Goal: Task Accomplishment & Management: Complete application form

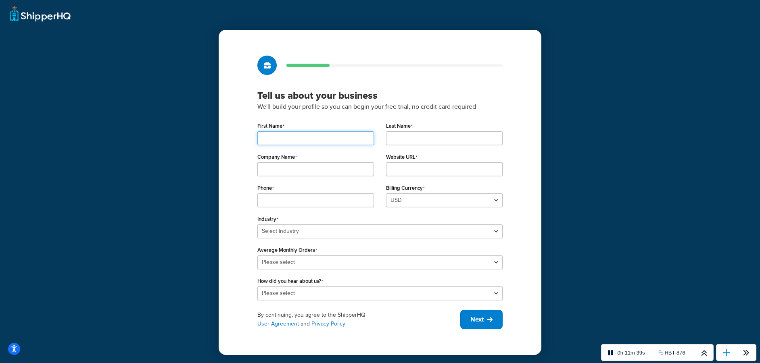
click at [287, 138] on input "First Name" at bounding box center [315, 138] width 117 height 14
type input "A"
type input "Maarten"
type input "[PERSON_NAME]"
click at [274, 171] on input "Company Name" at bounding box center [315, 170] width 117 height 14
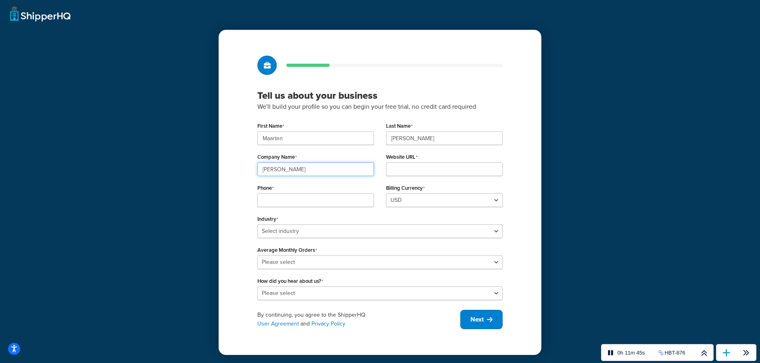
type input "[PERSON_NAME]"
click at [400, 170] on input "Website URL" at bounding box center [444, 170] width 117 height 14
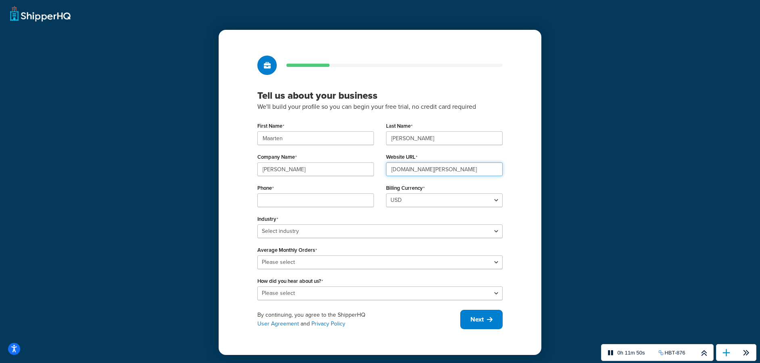
type input "[DOMAIN_NAME][PERSON_NAME]"
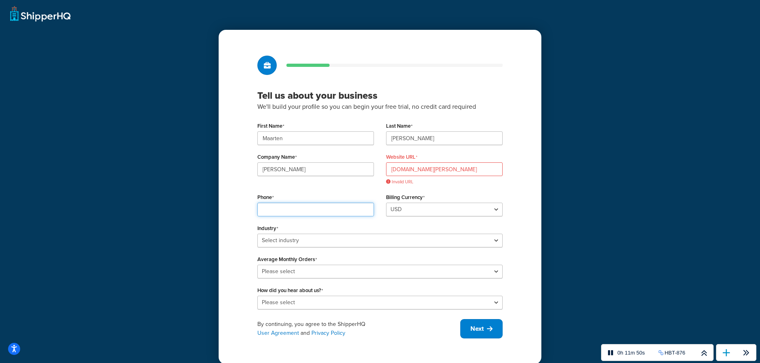
click at [331, 200] on div "Phone" at bounding box center [315, 204] width 117 height 25
type input "0032485976896"
click at [390, 172] on input "www.baldwin.agency" at bounding box center [444, 170] width 117 height 14
click at [465, 185] on span "Invalid URL" at bounding box center [444, 182] width 117 height 6
click at [430, 178] on div "https://www.baldwin.agency Invalid URL" at bounding box center [444, 174] width 117 height 23
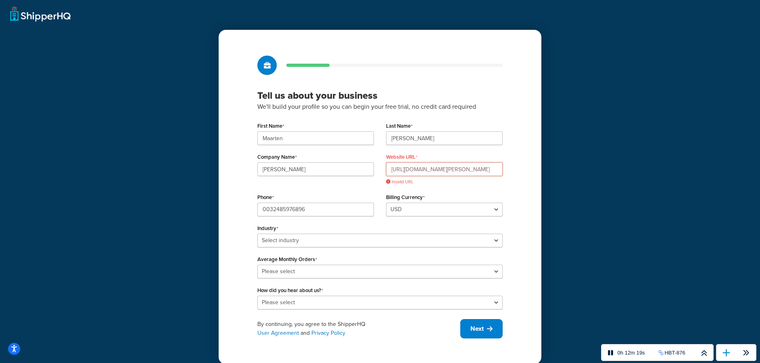
click at [407, 170] on input "https://www.baldwin.agency" at bounding box center [444, 170] width 117 height 14
click at [412, 169] on input "https://www.baldwin.agency" at bounding box center [444, 170] width 117 height 14
drag, startPoint x: 423, startPoint y: 168, endPoint x: 382, endPoint y: 167, distance: 40.3
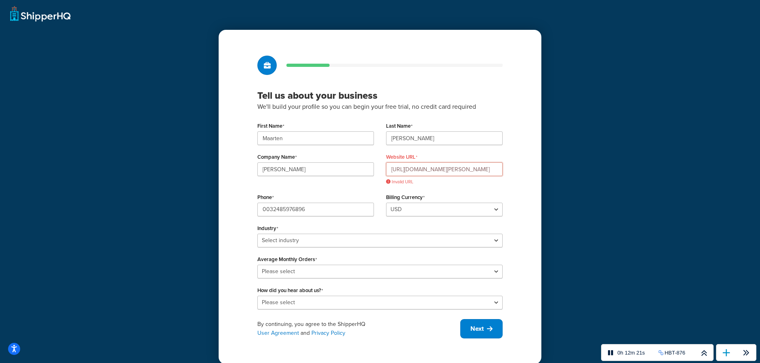
click at [384, 167] on div "Website URL https://www.baldwin.agency Invalid URL" at bounding box center [444, 171] width 129 height 40
type input "baldwin.agency"
click at [473, 191] on div "First Name Maarten Last Name Deboo Company Name Baldwin Website URL baldwin.age…" at bounding box center [379, 214] width 245 height 189
drag, startPoint x: 469, startPoint y: 188, endPoint x: 486, endPoint y: 183, distance: 16.8
click at [474, 187] on div "Website URL baldwin.agency Invalid URL" at bounding box center [444, 171] width 129 height 40
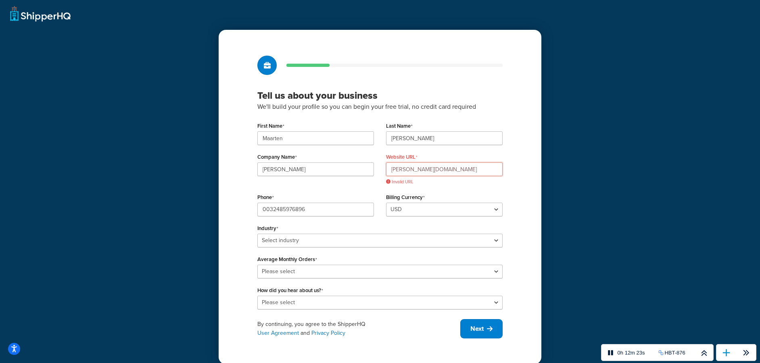
click at [448, 166] on input "baldwin.agency" at bounding box center [444, 170] width 117 height 14
click at [447, 166] on input "baldwin.agency" at bounding box center [444, 170] width 117 height 14
click at [445, 165] on input "baldwin.agency" at bounding box center [444, 170] width 117 height 14
click at [435, 168] on input "Website URL" at bounding box center [444, 170] width 117 height 14
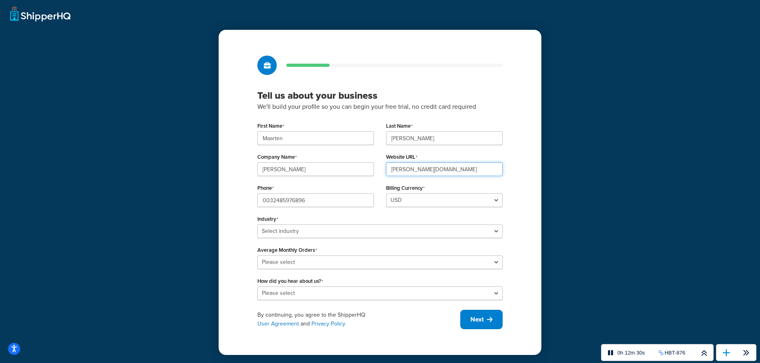
type input "baldwin.be"
click at [444, 199] on select "USD GBP" at bounding box center [444, 201] width 117 height 14
click at [298, 233] on select "Select industry Automotive Adult Agriculture Alcohol, Tobacco & CBD Arts & Craf…" at bounding box center [379, 232] width 245 height 14
select select "16"
click at [257, 225] on select "Select industry Automotive Adult Agriculture Alcohol, Tobacco & CBD Arts & Craf…" at bounding box center [379, 232] width 245 height 14
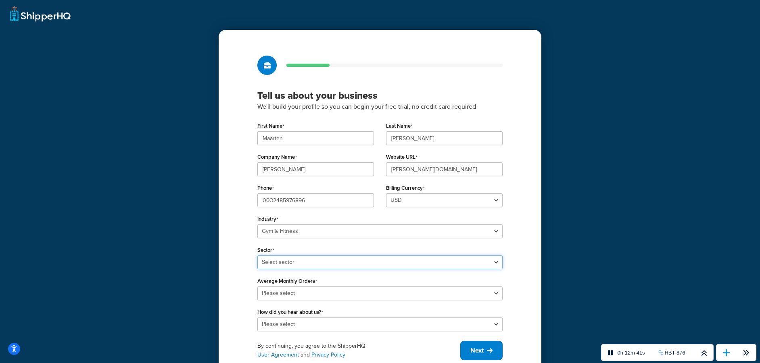
click at [267, 263] on select "Select sector Aquatic Boxing Gym Yoga" at bounding box center [379, 263] width 245 height 14
select select "39"
click at [257, 256] on select "Select sector Aquatic Boxing Gym Yoga" at bounding box center [379, 263] width 245 height 14
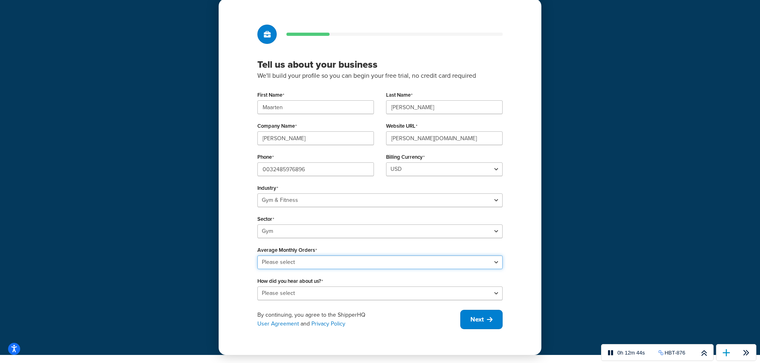
click at [268, 264] on select "Please select 0-500 501-1,000 1,001-10,000 10,001-20,000 Over 20,000" at bounding box center [379, 263] width 245 height 14
select select "1"
click at [257, 256] on select "Please select 0-500 501-1,000 1,001-10,000 10,001-20,000 Over 20,000" at bounding box center [379, 263] width 245 height 14
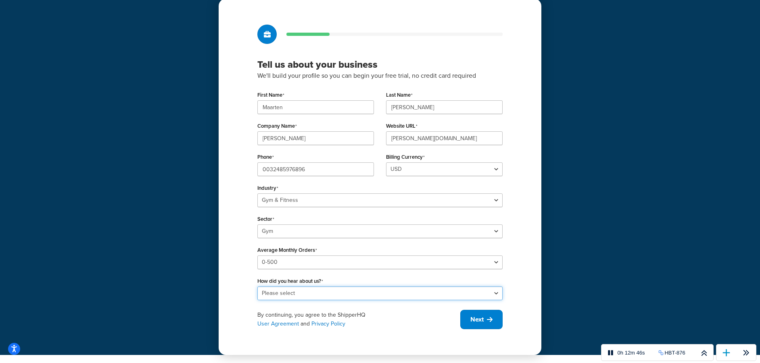
click at [291, 290] on select "Please select Online Search App Store or Marketplace Listing Referred by Agency…" at bounding box center [379, 294] width 245 height 14
select select "8"
click at [257, 287] on select "Please select Online Search App Store or Marketplace Listing Referred by Agency…" at bounding box center [379, 294] width 245 height 14
click at [380, 292] on select "Please select Online Search App Store or Marketplace Listing Referred by Agency…" at bounding box center [379, 294] width 245 height 14
click at [490, 322] on icon at bounding box center [490, 320] width 6 height 6
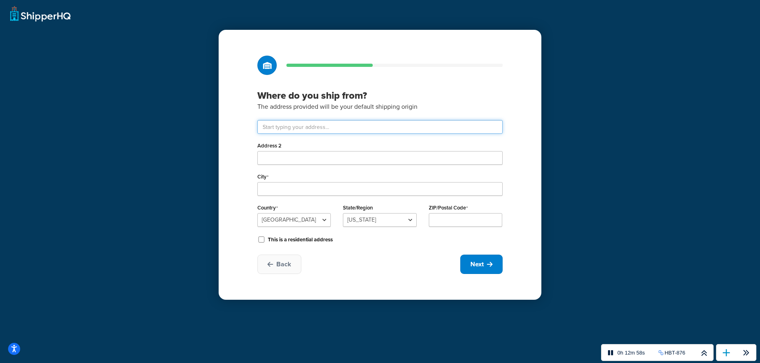
click at [313, 123] on input "text" at bounding box center [379, 127] width 245 height 14
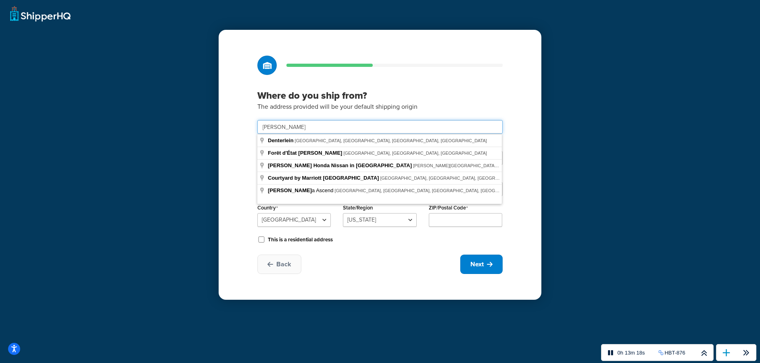
paste input "Dendermondsesteenweg 140c"
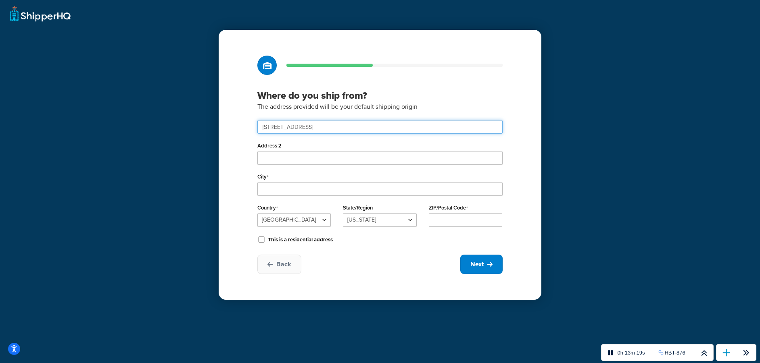
type input "Dendermondsesteenweg 140c"
drag, startPoint x: 302, startPoint y: 158, endPoint x: 298, endPoint y: 155, distance: 4.4
click at [302, 158] on input "Address 2" at bounding box center [379, 158] width 245 height 14
click at [239, 156] on div "Where do you ship from? The address provided will be your default shipping orig…" at bounding box center [380, 165] width 323 height 270
click at [308, 189] on input "City" at bounding box center [379, 189] width 245 height 14
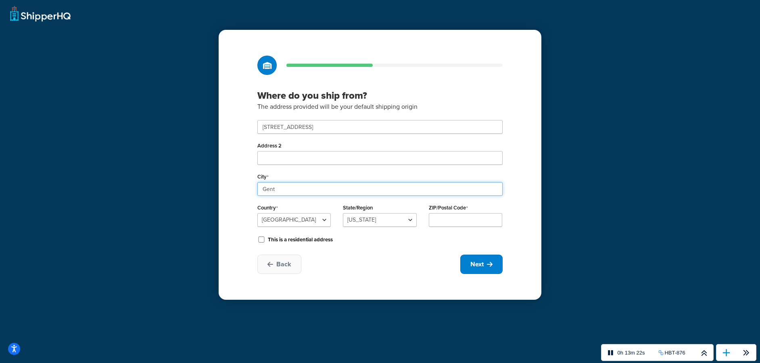
type input "Gent"
click at [278, 223] on select "United States United Kingdom Afghanistan Åland Islands Albania Algeria American…" at bounding box center [293, 220] width 73 height 14
select select "1020"
click at [257, 213] on select "United States United Kingdom Afghanistan Åland Islands Albania Algeria American…" at bounding box center [293, 220] width 73 height 14
select select "190"
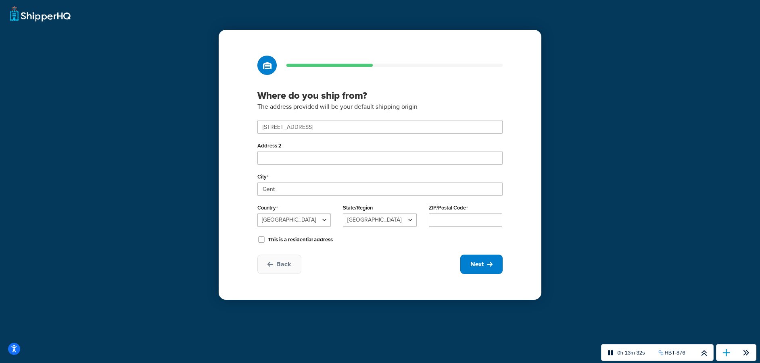
click at [343, 213] on select "Antwerpen Brabant Wallon Brussels Hainaut Liege Limburg Luxembourg Namur Oost-V…" at bounding box center [379, 220] width 73 height 14
click at [450, 220] on input "ZIP/Postal Code" at bounding box center [465, 220] width 73 height 14
type input "9000"
click at [369, 279] on div "Where do you ship from? The address provided will be your default shipping orig…" at bounding box center [380, 165] width 323 height 270
click at [401, 223] on select "Antwerpen Brabant Wallon Brussels Hainaut Liege Limburg Luxembourg Namur Oost-V…" at bounding box center [379, 220] width 73 height 14
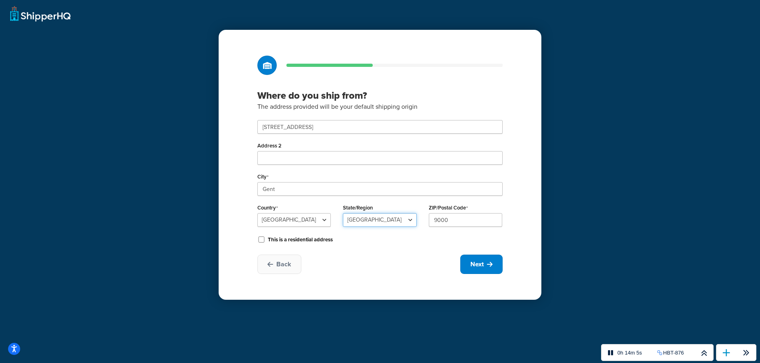
select select "188"
click at [343, 213] on select "Antwerpen Brabant Wallon Brussels Hainaut Liege Limburg Luxembourg Namur Oost-V…" at bounding box center [379, 220] width 73 height 14
click at [481, 264] on span "Next" at bounding box center [476, 264] width 13 height 9
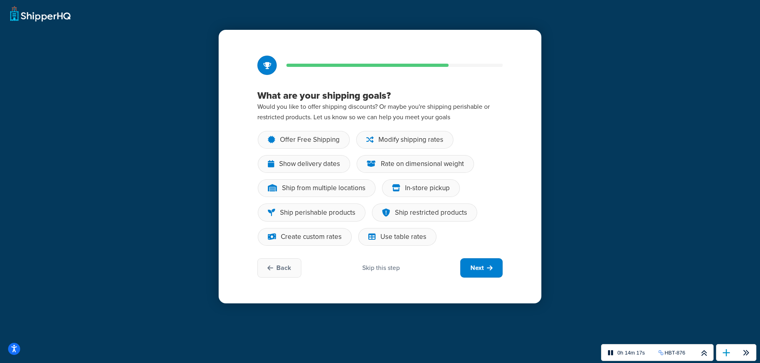
click at [384, 270] on div "Skip this step" at bounding box center [381, 268] width 38 height 9
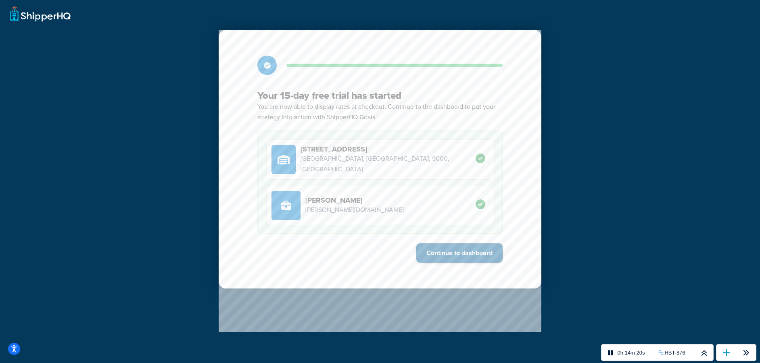
click at [475, 251] on button "Continue to dashboard" at bounding box center [459, 253] width 86 height 19
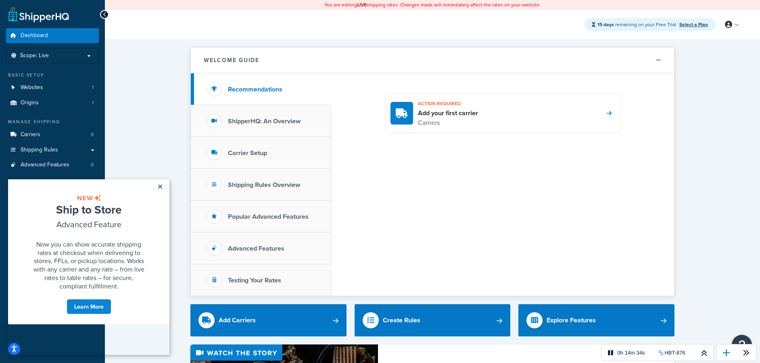
click at [161, 186] on link "×" at bounding box center [160, 186] width 14 height 15
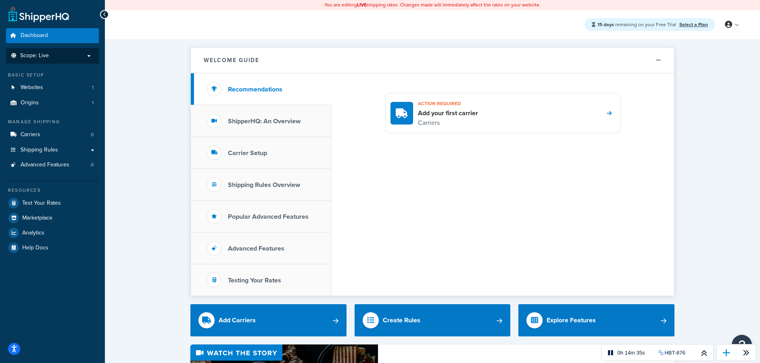
click at [64, 56] on p "Scope: Live" at bounding box center [52, 55] width 85 height 7
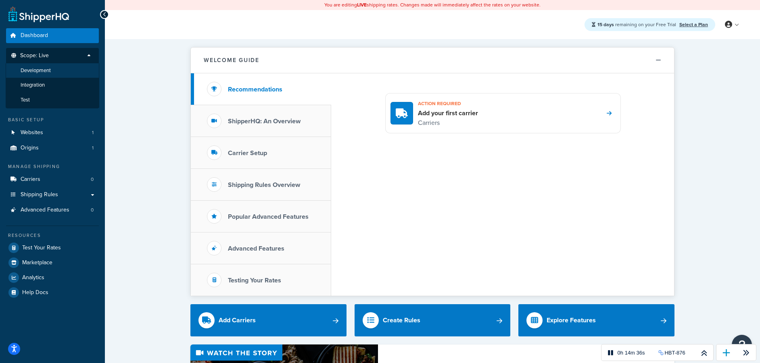
click at [46, 69] on span "Development" at bounding box center [36, 70] width 30 height 7
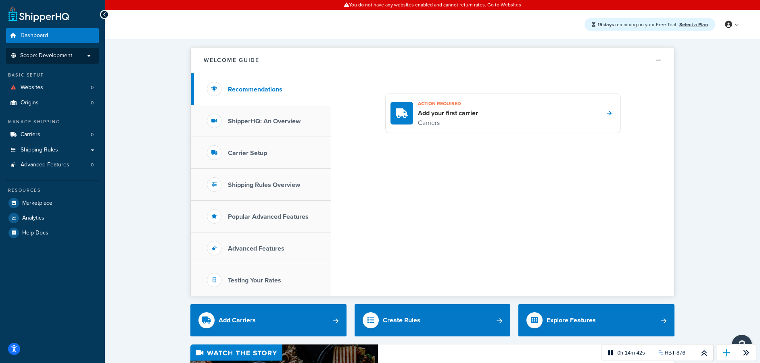
click at [76, 55] on p "Scope: Development" at bounding box center [52, 55] width 85 height 7
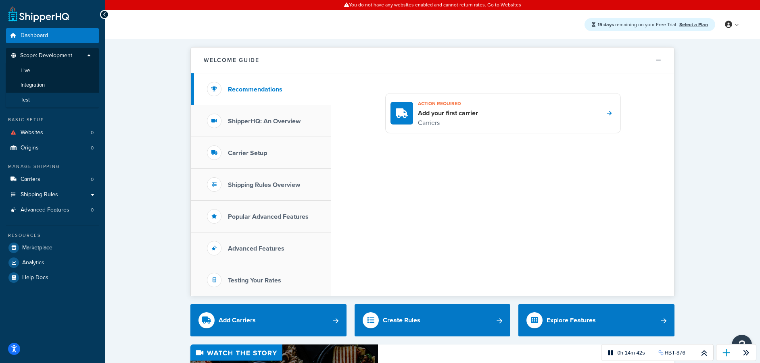
click at [30, 98] on li "Test" at bounding box center [53, 100] width 94 height 15
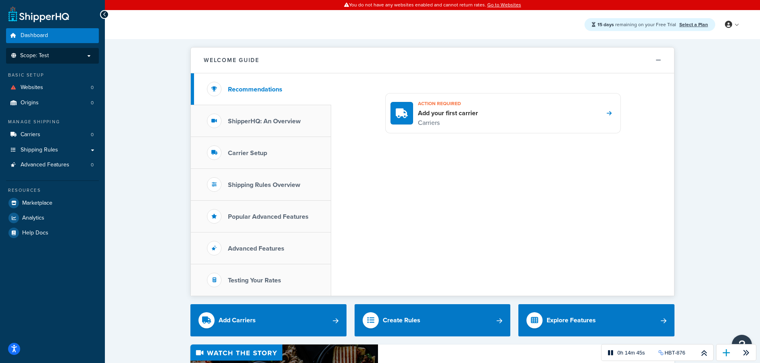
click at [77, 55] on p "Scope: Test" at bounding box center [52, 55] width 85 height 7
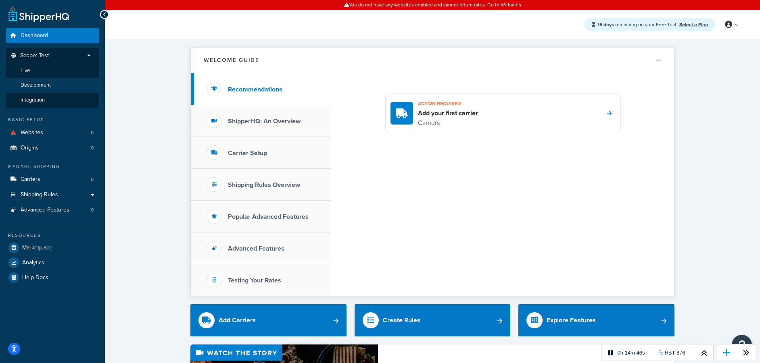
click at [47, 82] on span "Development" at bounding box center [36, 85] width 30 height 7
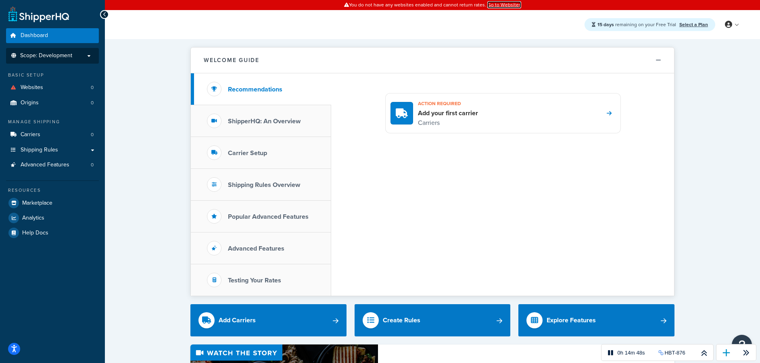
click at [501, 4] on link "Go to Websites" at bounding box center [504, 4] width 34 height 7
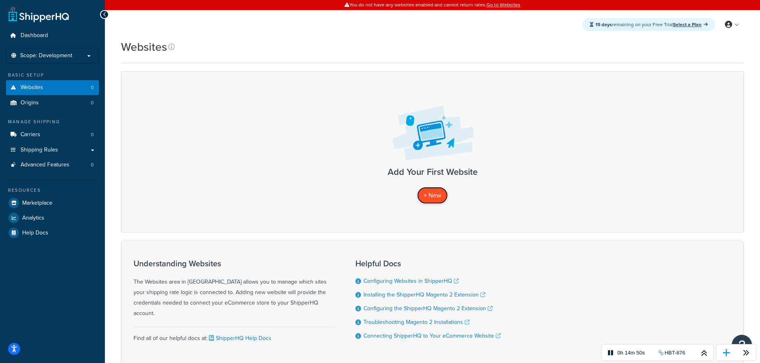
click at [431, 194] on span "+ New" at bounding box center [432, 195] width 18 height 9
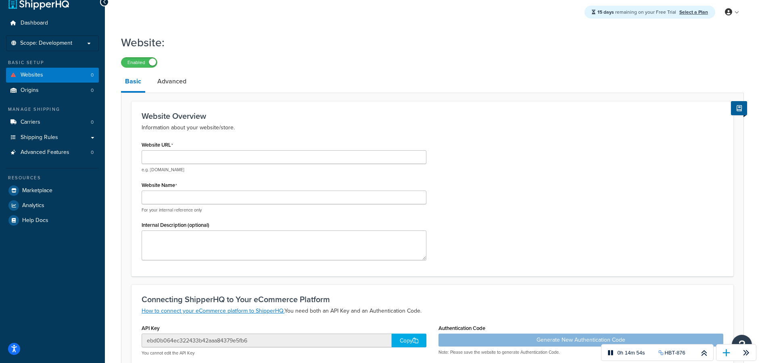
scroll to position [12, 0]
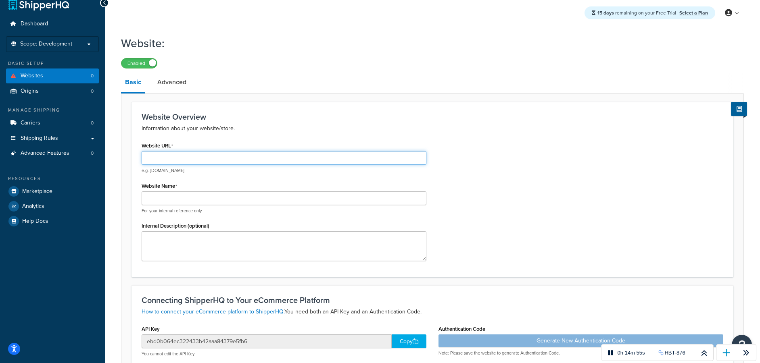
click at [207, 158] on input "Website URL" at bounding box center [284, 158] width 285 height 14
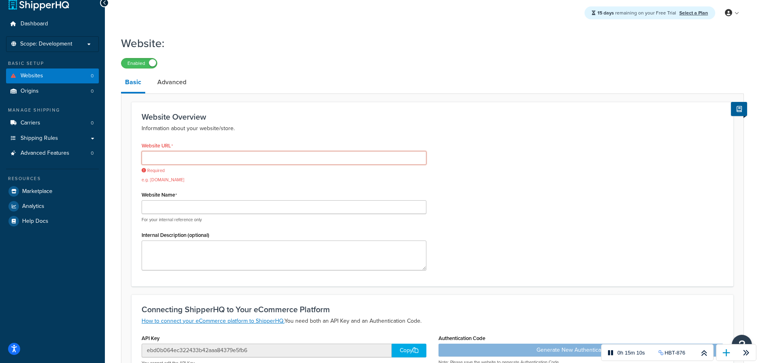
paste input "https://hyva-testcase.baldwin.agency/"
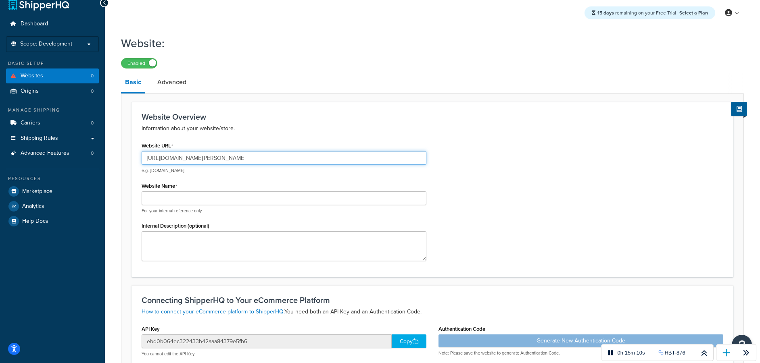
type input "https://hyva-testcase.baldwin.agency/"
click at [157, 200] on input "Website Name" at bounding box center [284, 199] width 285 height 14
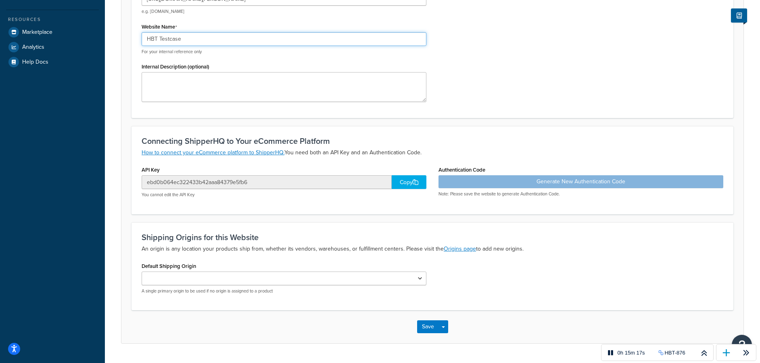
scroll to position [192, 0]
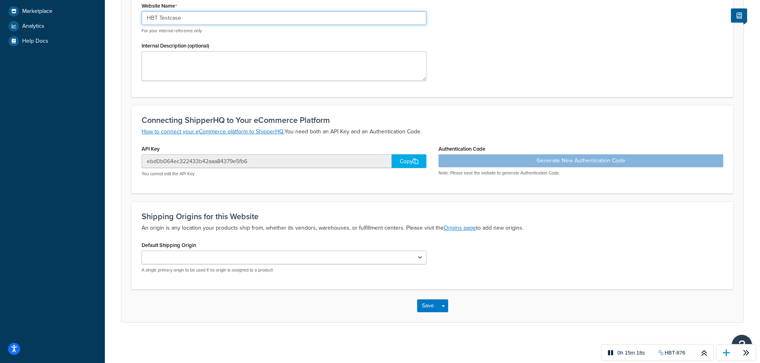
type input "HBT Testcase"
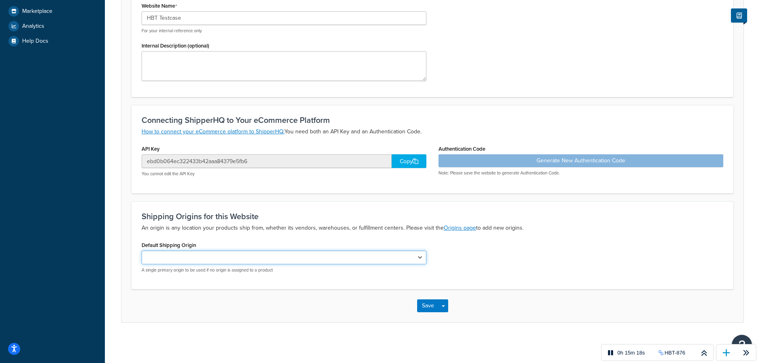
click at [241, 254] on select "Default Shipping Origin" at bounding box center [284, 258] width 285 height 14
drag, startPoint x: 349, startPoint y: 262, endPoint x: 365, endPoint y: 257, distance: 16.8
click at [349, 262] on select "Default Shipping Origin" at bounding box center [284, 258] width 285 height 14
click at [394, 255] on select "Default Shipping Origin" at bounding box center [284, 258] width 285 height 14
click at [417, 256] on select "Default Shipping Origin" at bounding box center [284, 258] width 285 height 14
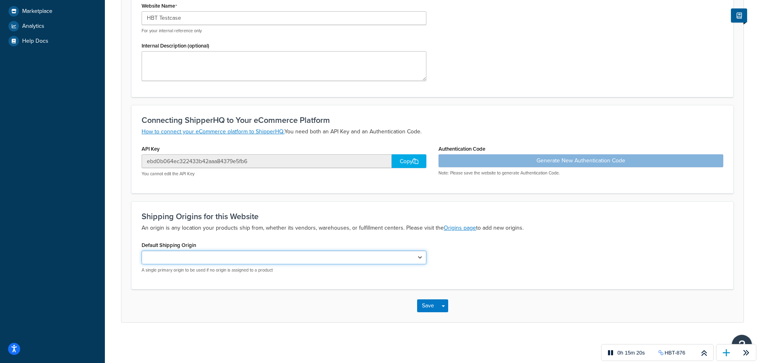
click at [421, 258] on select "Default Shipping Origin" at bounding box center [284, 258] width 285 height 14
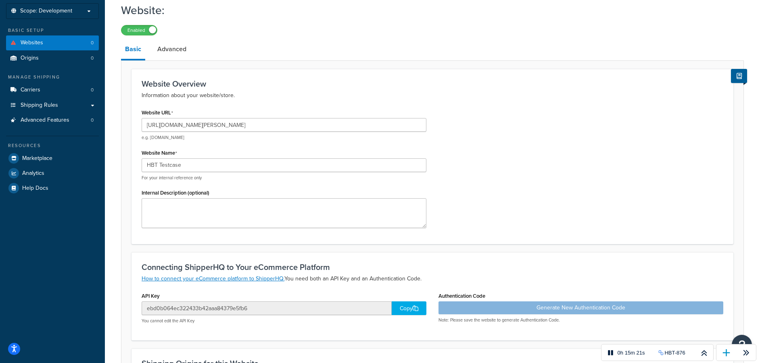
scroll to position [0, 0]
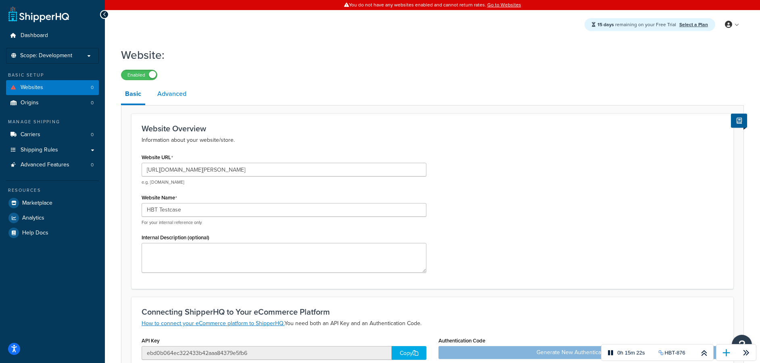
click at [178, 99] on link "Advanced" at bounding box center [171, 93] width 37 height 19
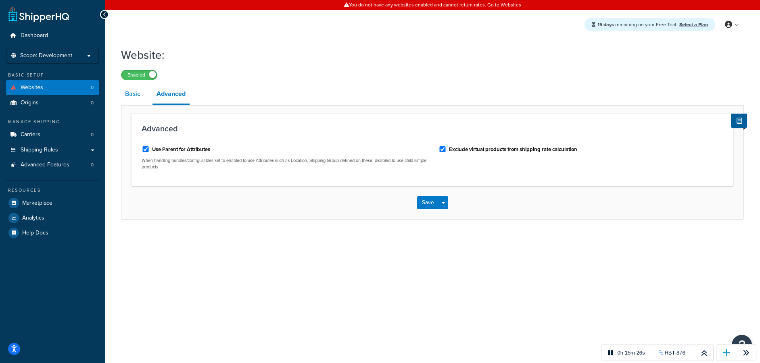
click at [134, 96] on link "Basic" at bounding box center [132, 93] width 23 height 19
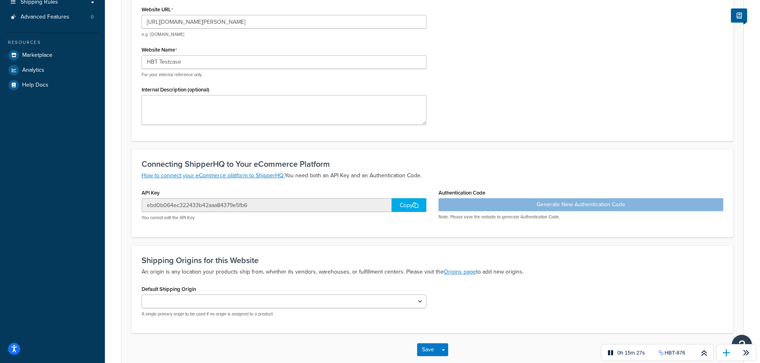
scroll to position [192, 0]
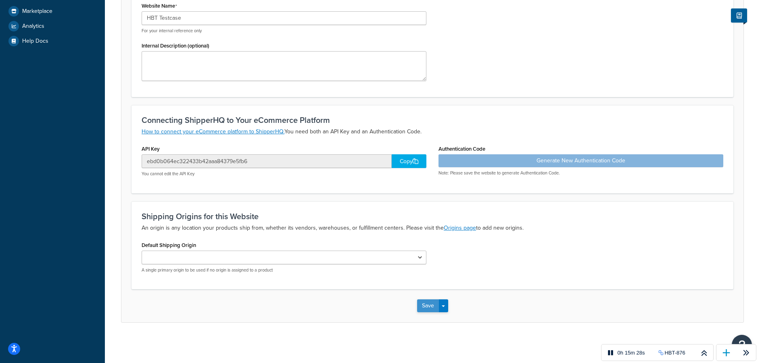
click at [434, 303] on button "Save" at bounding box center [428, 306] width 22 height 13
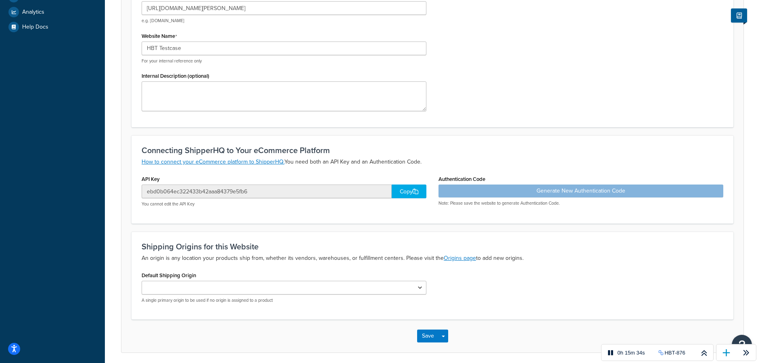
scroll to position [236, 0]
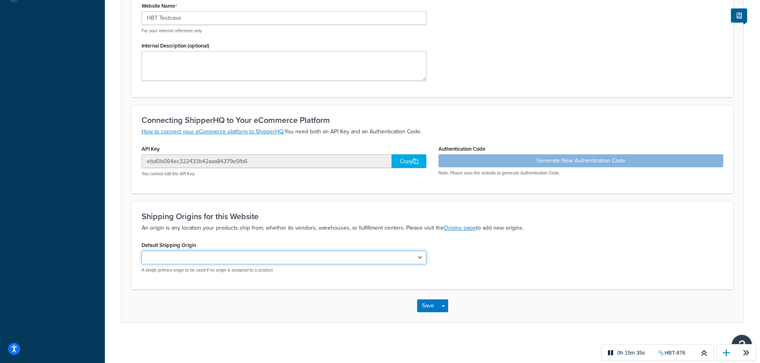
click at [416, 257] on select "Default Shipping Origin" at bounding box center [284, 258] width 285 height 14
click at [369, 257] on select "Default Shipping Origin" at bounding box center [284, 258] width 285 height 14
click at [349, 256] on select "Default Shipping Origin" at bounding box center [284, 258] width 285 height 14
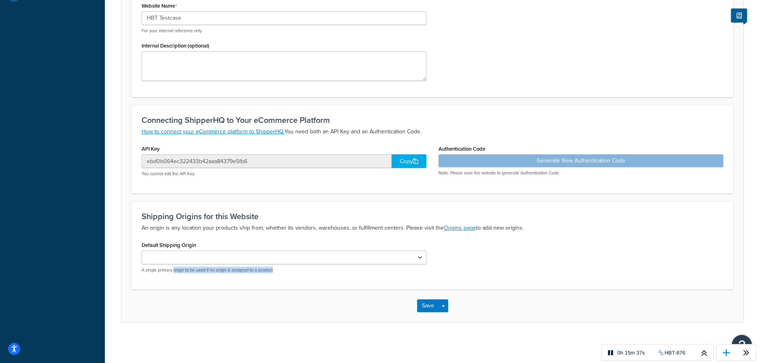
drag, startPoint x: 279, startPoint y: 273, endPoint x: 300, endPoint y: 276, distance: 21.6
click at [300, 276] on div "Default Shipping Origin A single primary origin to be used if no origin is assi…" at bounding box center [283, 260] width 297 height 40
drag, startPoint x: 300, startPoint y: 276, endPoint x: 188, endPoint y: 267, distance: 113.3
click at [298, 275] on div "Default Shipping Origin A single primary origin to be used if no origin is assi…" at bounding box center [283, 260] width 297 height 40
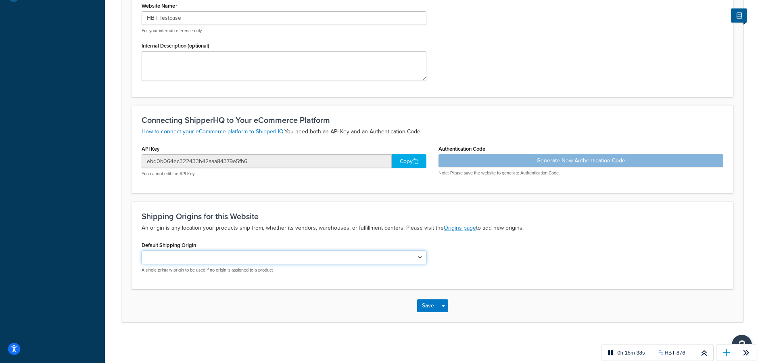
click at [159, 255] on select "Default Shipping Origin" at bounding box center [284, 258] width 285 height 14
drag, startPoint x: 159, startPoint y: 258, endPoint x: 154, endPoint y: 240, distance: 17.9
click at [159, 257] on select "Default Shipping Origin" at bounding box center [284, 258] width 285 height 14
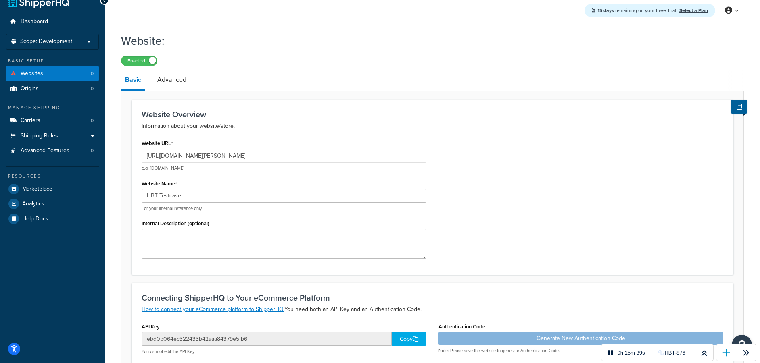
scroll to position [0, 0]
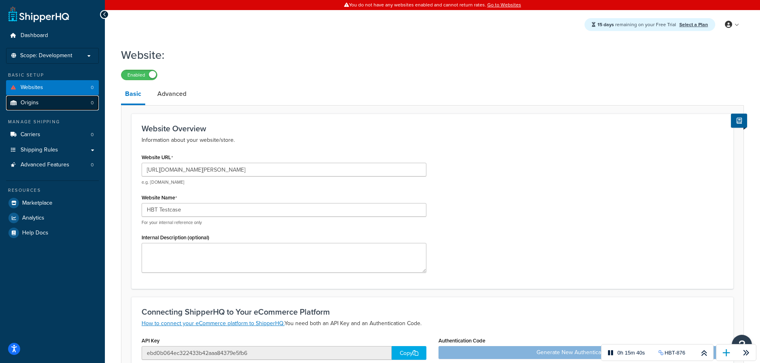
click at [55, 106] on link "Origins 0" at bounding box center [52, 103] width 93 height 15
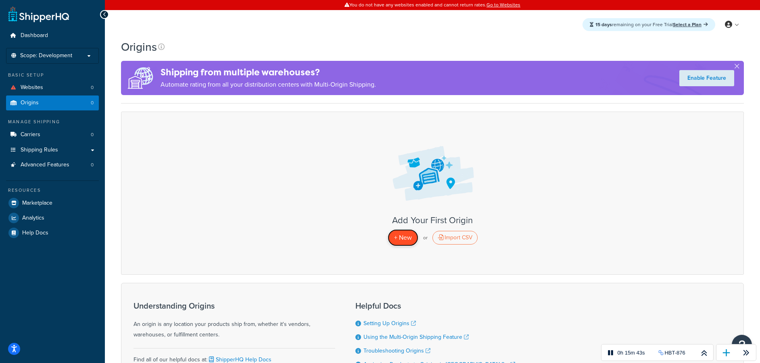
click at [404, 239] on span "+ New" at bounding box center [403, 237] width 18 height 9
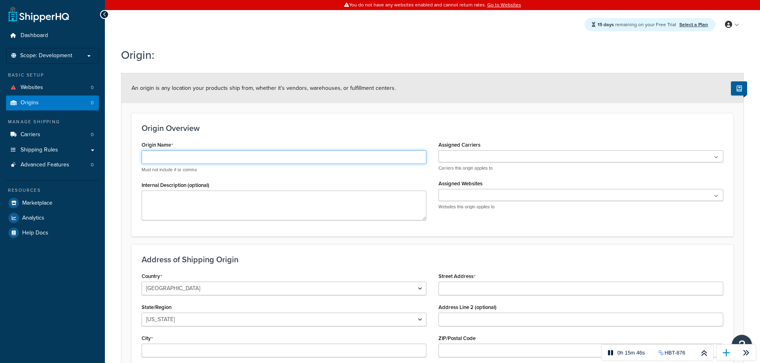
click at [249, 154] on input "Origin Name" at bounding box center [284, 157] width 285 height 14
type input "BE"
click at [510, 157] on ul at bounding box center [580, 156] width 285 height 12
drag, startPoint x: 248, startPoint y: 206, endPoint x: 323, endPoint y: 196, distance: 76.6
click at [248, 206] on textarea "Internal Description (optional)" at bounding box center [284, 206] width 285 height 30
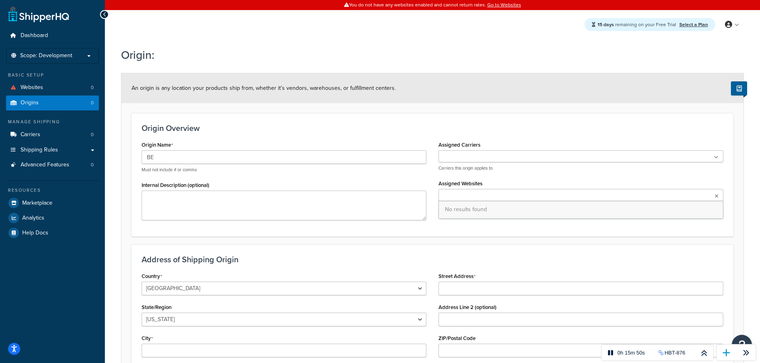
click at [461, 196] on ul at bounding box center [580, 195] width 285 height 12
click at [372, 200] on textarea "Internal Description (optional)" at bounding box center [284, 206] width 285 height 30
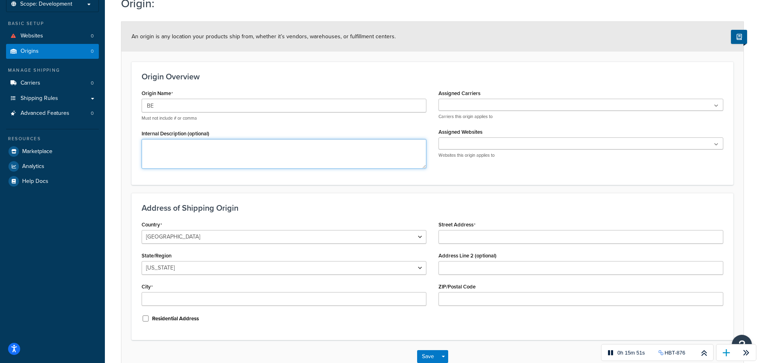
scroll to position [102, 0]
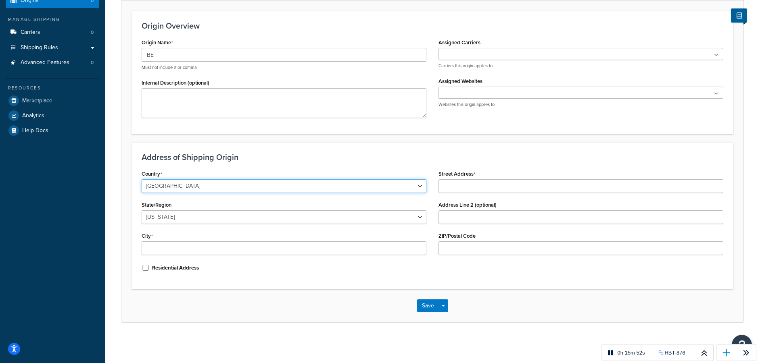
click at [346, 185] on select "United States United Kingdom Afghanistan Åland Islands Albania Algeria American…" at bounding box center [284, 186] width 285 height 14
select select "1020"
click at [142, 179] on select "United States United Kingdom Afghanistan Åland Islands Albania Algeria American…" at bounding box center [284, 186] width 285 height 14
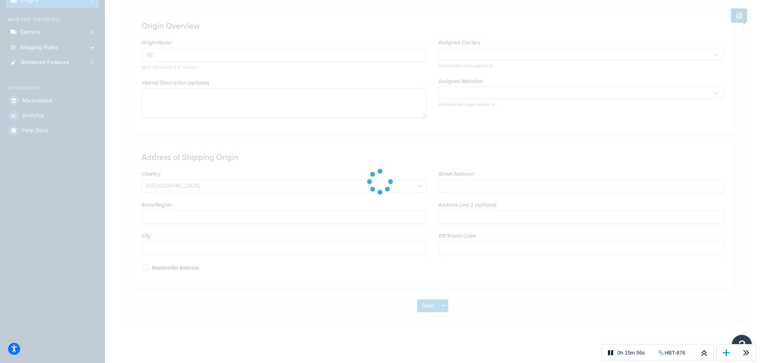
click at [453, 186] on div at bounding box center [380, 181] width 760 height 363
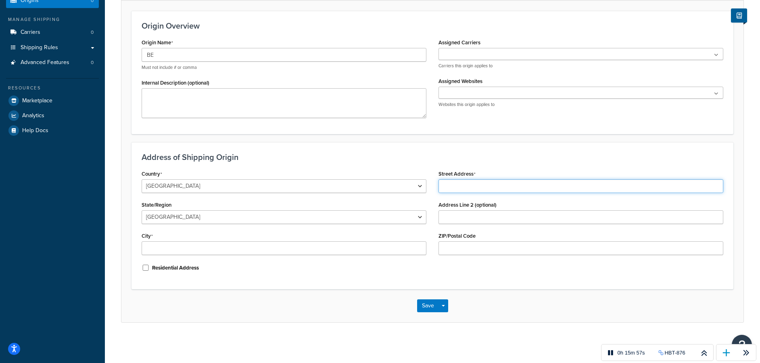
click at [454, 188] on input "Street Address" at bounding box center [580, 186] width 285 height 14
paste input "https://hyva-testcase.baldwin.agency/"
type input "https://hyva-testcase.baldwin.agency/"
click at [469, 184] on input "Den" at bounding box center [580, 186] width 285 height 14
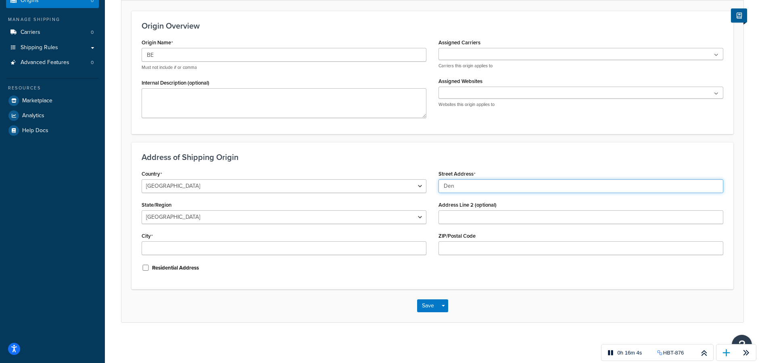
drag, startPoint x: 469, startPoint y: 184, endPoint x: 467, endPoint y: 178, distance: 6.1
click at [469, 184] on input "Den" at bounding box center [580, 186] width 285 height 14
paste input "dermondsesteenweg 140c"
type input "[STREET_ADDRESS]"
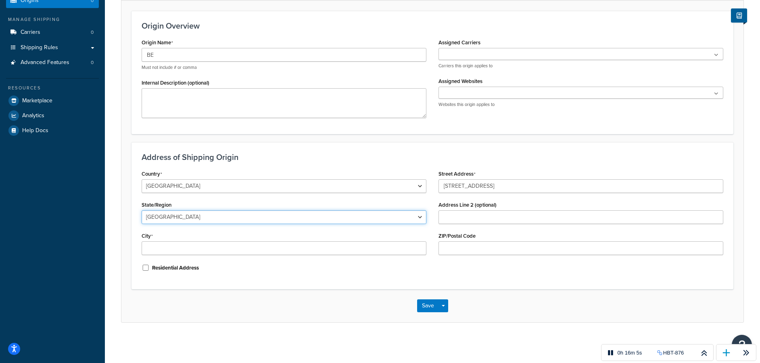
click at [178, 215] on select "Antwerpen Brabant Wallon Brussels Hainaut Liege Limburg Luxembourg Namur Oost-V…" at bounding box center [284, 218] width 285 height 14
select select "188"
click at [142, 211] on select "Antwerpen Brabant Wallon Brussels Hainaut Liege Limburg Luxembourg Namur Oost-V…" at bounding box center [284, 218] width 285 height 14
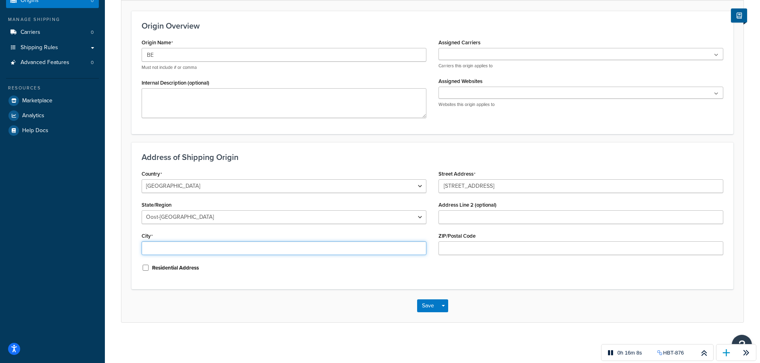
click at [310, 248] on input "City" at bounding box center [284, 249] width 285 height 14
type input "Gent"
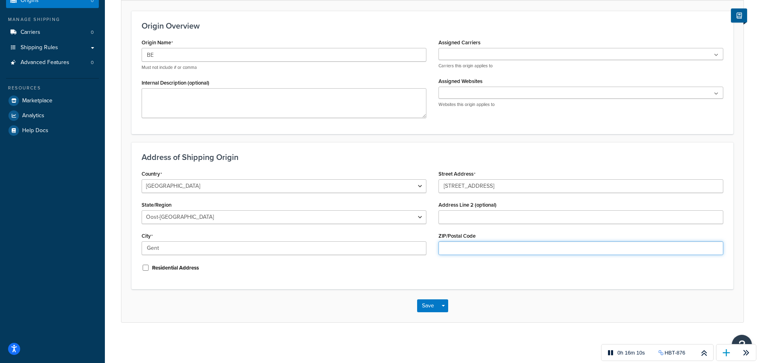
click at [485, 245] on input "ZIP/Postal Code" at bounding box center [580, 249] width 285 height 14
type input "9000"
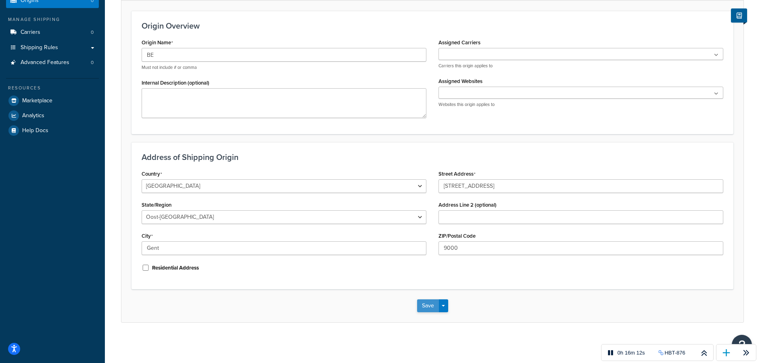
click at [421, 304] on button "Save" at bounding box center [428, 306] width 22 height 13
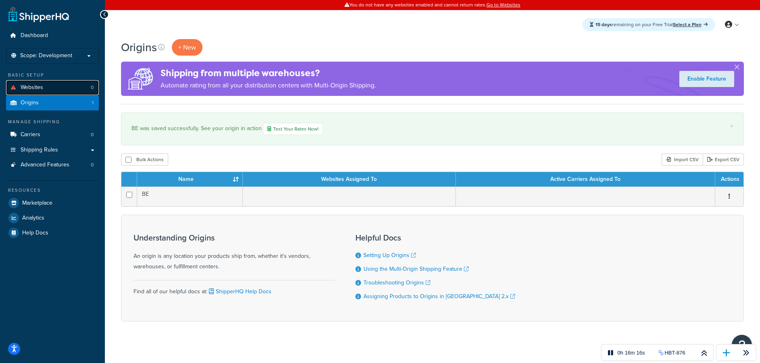
click at [44, 86] on link "Websites 0" at bounding box center [52, 87] width 93 height 15
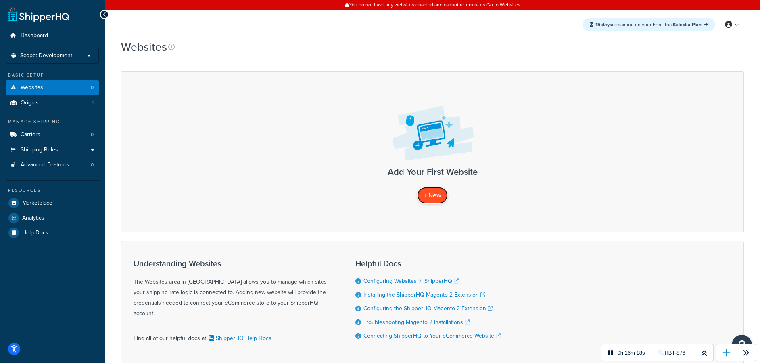
click at [436, 202] on link "+ New" at bounding box center [432, 195] width 31 height 17
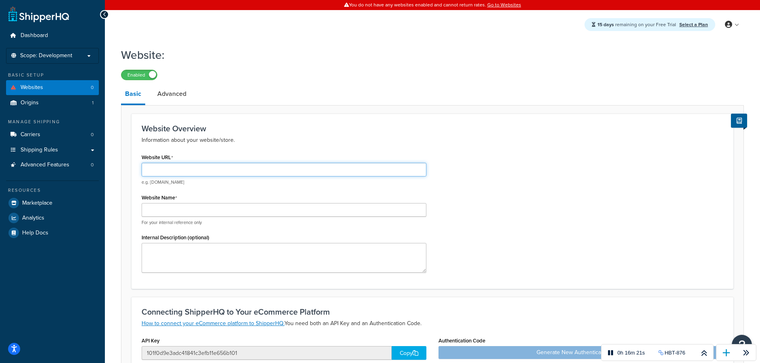
click at [261, 169] on input "Website URL" at bounding box center [284, 170] width 285 height 14
paste input "[STREET_ADDRESS]"
type input "[STREET_ADDRESS]"
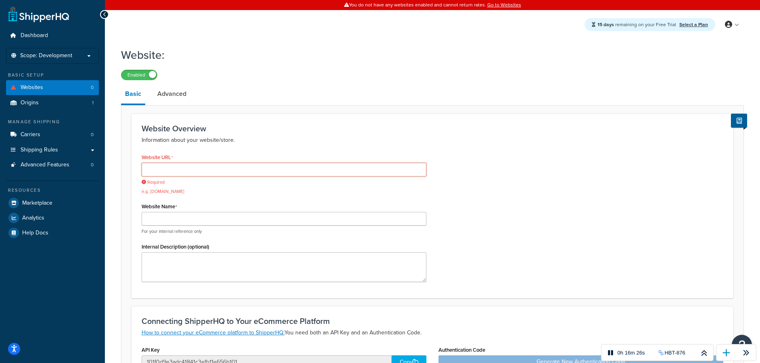
paste input "[URL][DOMAIN_NAME][PERSON_NAME]"
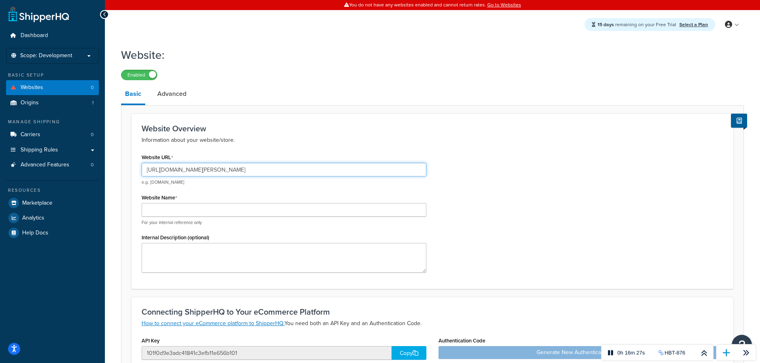
type input "[URL][DOMAIN_NAME][PERSON_NAME]"
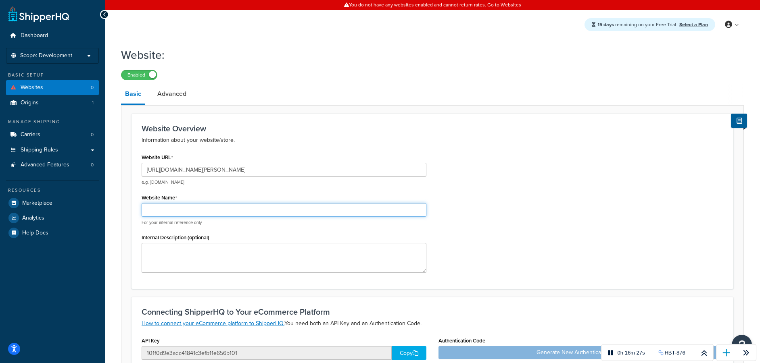
click at [312, 207] on input "Website Name" at bounding box center [284, 210] width 285 height 14
type input "HBT Testcase"
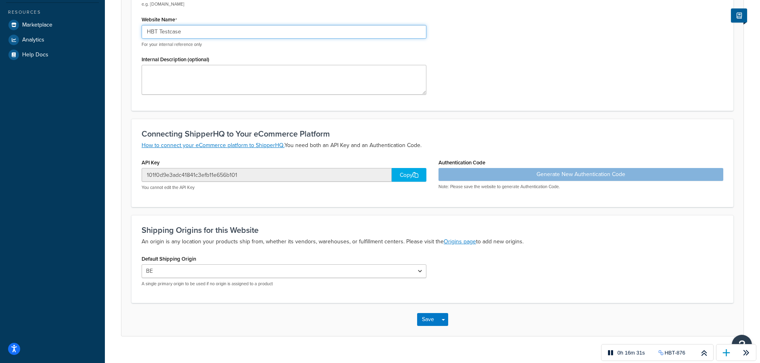
scroll to position [192, 0]
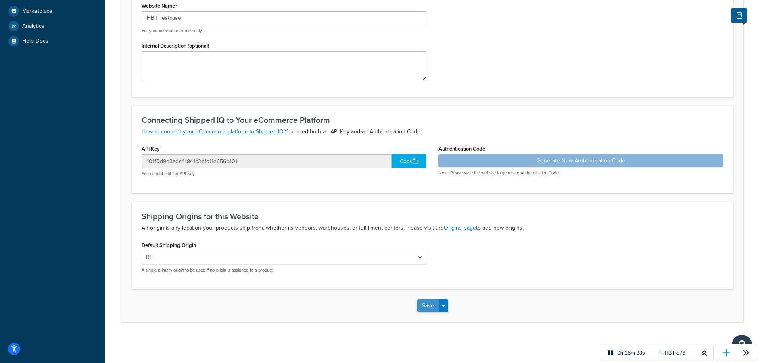
click at [419, 305] on button "Save" at bounding box center [428, 306] width 22 height 13
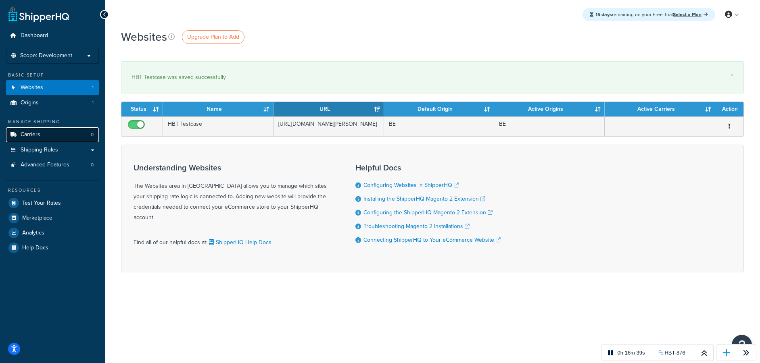
click at [48, 134] on link "Carriers 0" at bounding box center [52, 134] width 93 height 15
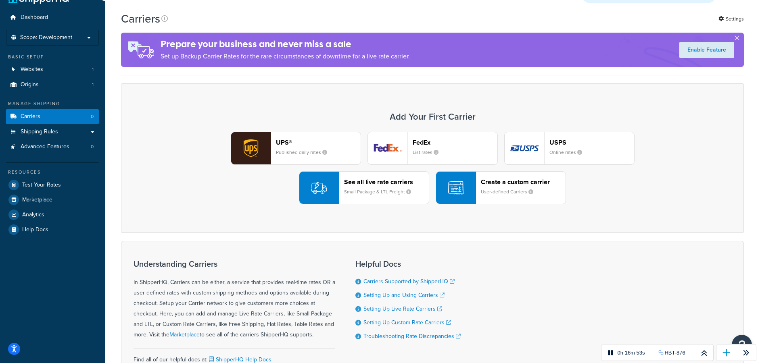
scroll to position [17, 0]
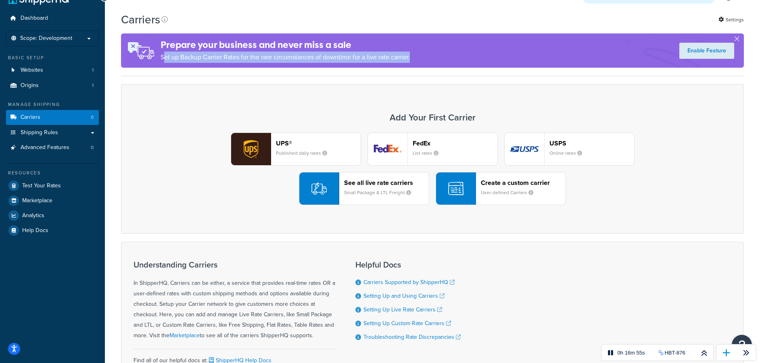
drag, startPoint x: 163, startPoint y: 57, endPoint x: 430, endPoint y: 53, distance: 267.4
click at [424, 54] on div "Prepare your business and never miss a sale Set up Backup Carrier Rates for the…" at bounding box center [432, 50] width 623 height 34
click at [430, 53] on div "Prepare your business and never miss a sale Set up Backup Carrier Rates for the…" at bounding box center [432, 50] width 623 height 34
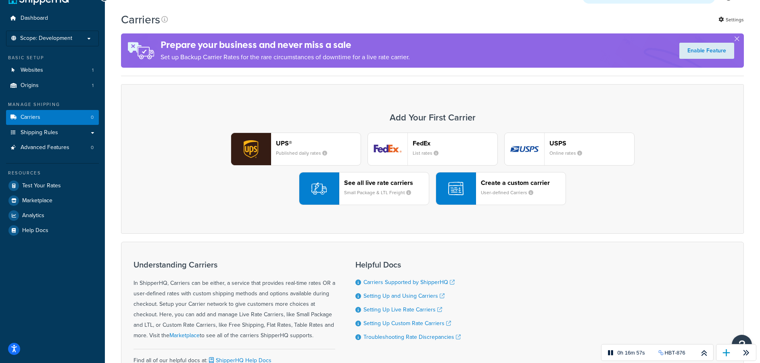
click at [531, 188] on div "Create a custom carrier User-defined Carriers" at bounding box center [523, 188] width 85 height 19
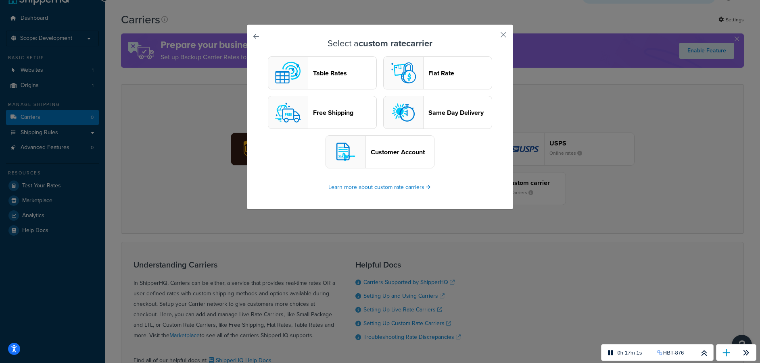
click at [317, 73] on header "Table Rates" at bounding box center [344, 73] width 63 height 8
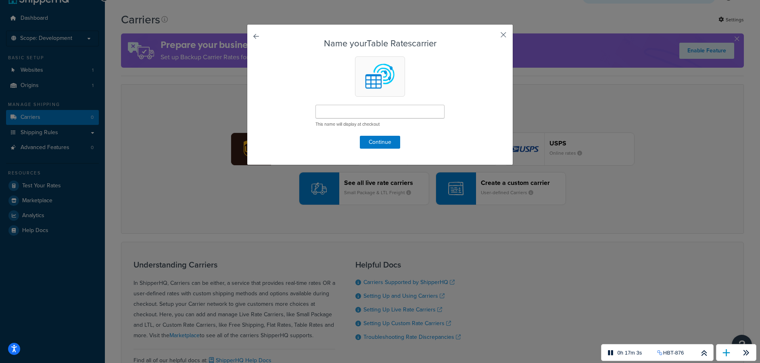
click at [492, 37] on button "button" at bounding box center [491, 38] width 2 height 2
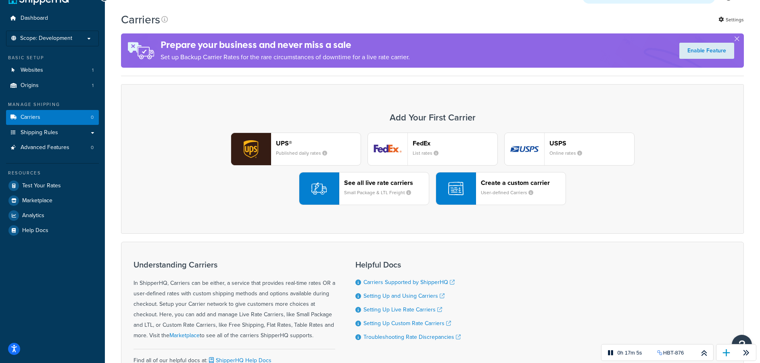
click at [365, 181] on header "See all live rate carriers" at bounding box center [386, 183] width 85 height 8
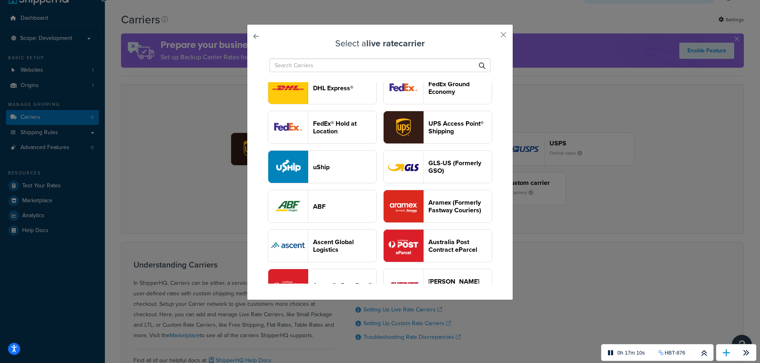
scroll to position [91, 0]
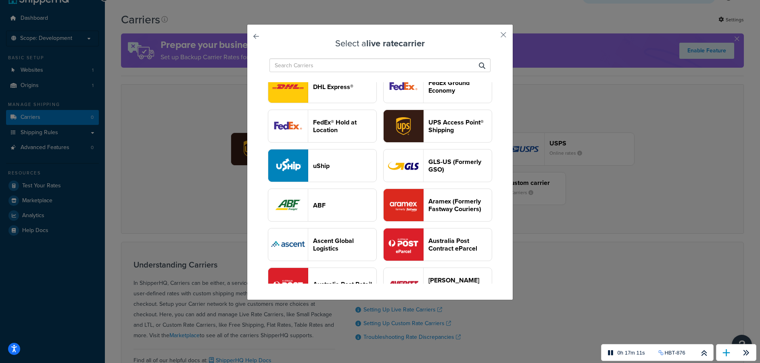
click at [395, 162] on img "button" at bounding box center [404, 166] width 40 height 32
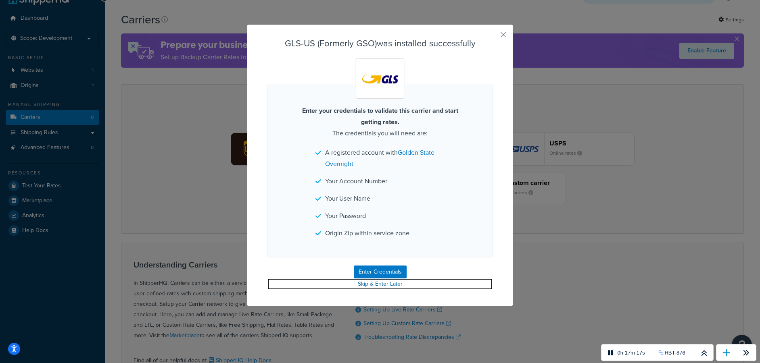
click at [384, 286] on link "Skip & Enter Later" at bounding box center [379, 284] width 225 height 11
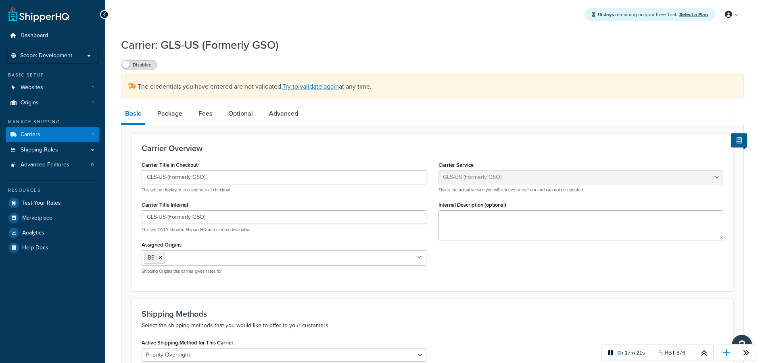
select select "gso"
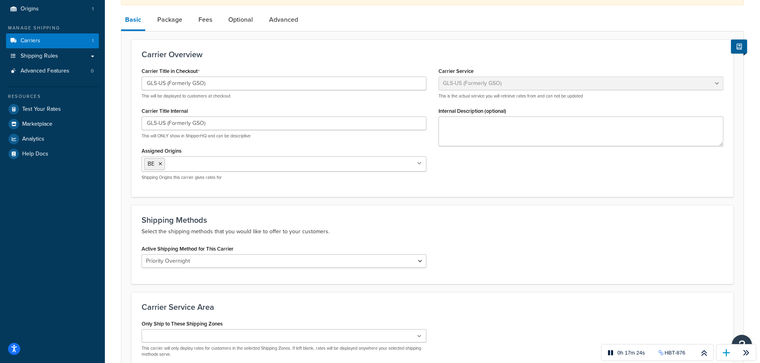
scroll to position [179, 0]
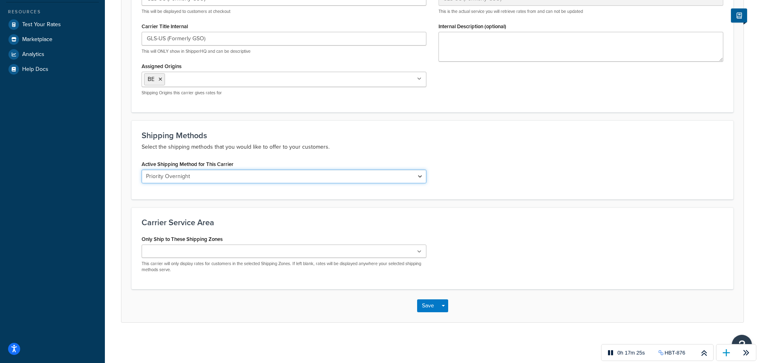
click at [397, 177] on select "Priority Overnight Early Priority Overnight Ground [DATE] Delivery Early [DATE]" at bounding box center [284, 177] width 285 height 14
select select "1102"
click at [142, 170] on select "Priority Overnight Early Priority Overnight Ground [DATE] Delivery Early [DATE]" at bounding box center [284, 177] width 285 height 14
click at [422, 290] on div "Save Save Dropdown Save and Edit" at bounding box center [432, 306] width 622 height 33
click at [425, 310] on button "Save" at bounding box center [428, 306] width 22 height 13
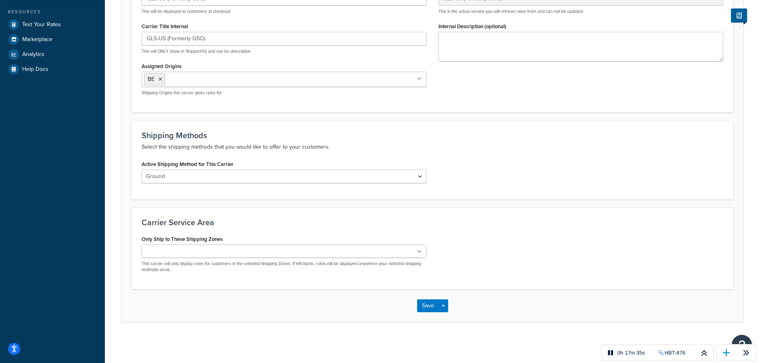
scroll to position [0, 0]
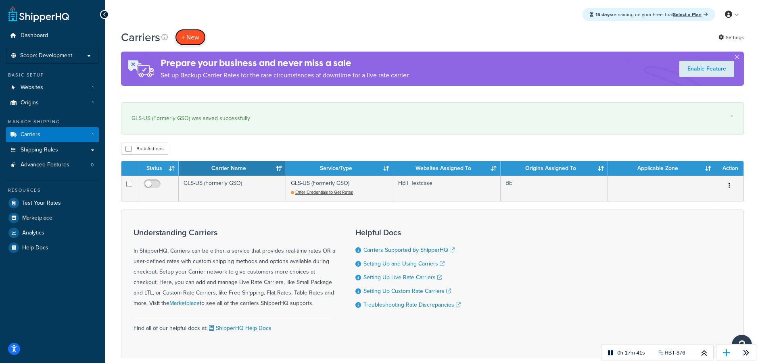
click at [190, 35] on button "+ New" at bounding box center [190, 37] width 31 height 17
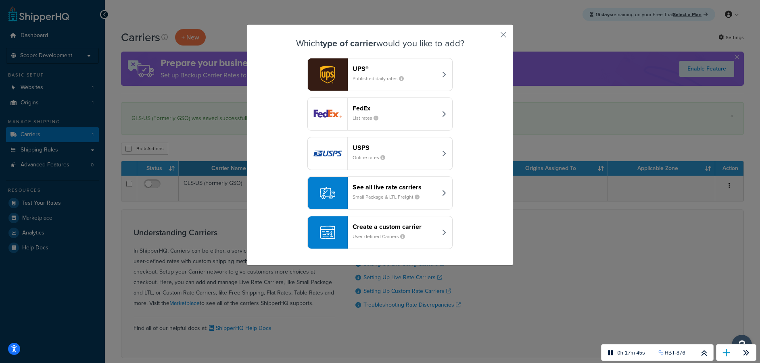
click at [425, 75] on div "UPS® Published daily rates" at bounding box center [394, 74] width 84 height 19
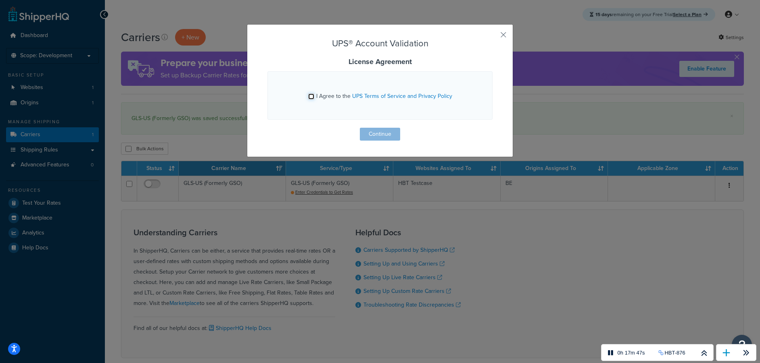
click at [313, 94] on input "I Agree to the UPS Terms of Service and Privacy Policy" at bounding box center [311, 97] width 6 height 6
checkbox input "true"
click at [389, 134] on button "Continue" at bounding box center [380, 134] width 40 height 13
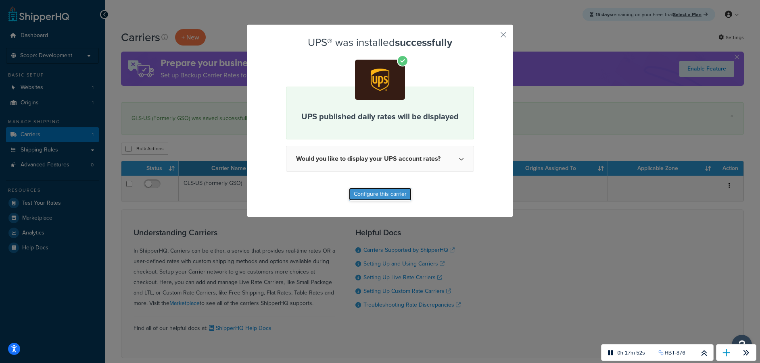
click at [398, 197] on button "Configure this carrier" at bounding box center [380, 194] width 63 height 13
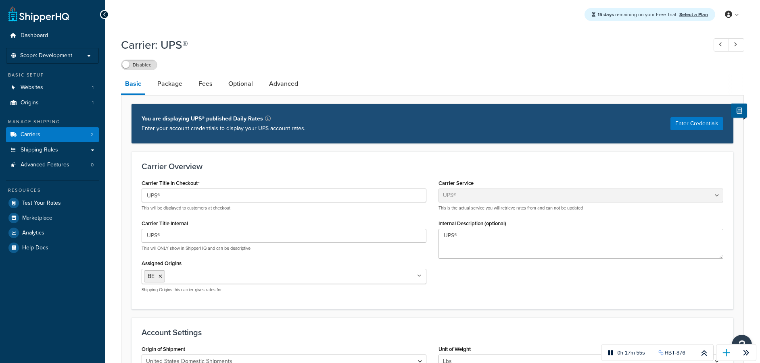
select select "ups"
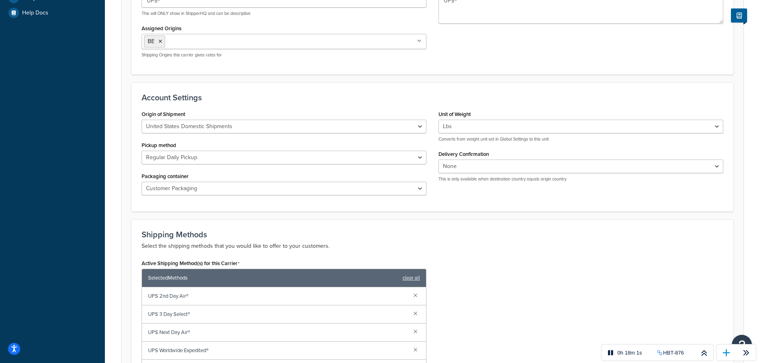
scroll to position [239, 0]
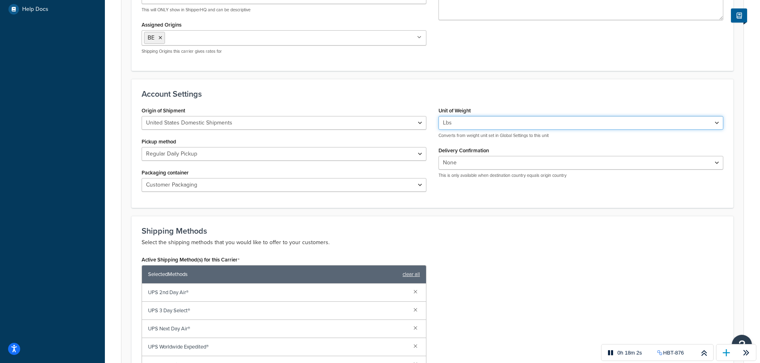
click at [529, 124] on select "Lbs Kgs Convert LBS to KG" at bounding box center [580, 123] width 285 height 14
select select "kg"
click at [438, 116] on select "Lbs Kgs Convert LBS to KG" at bounding box center [580, 123] width 285 height 14
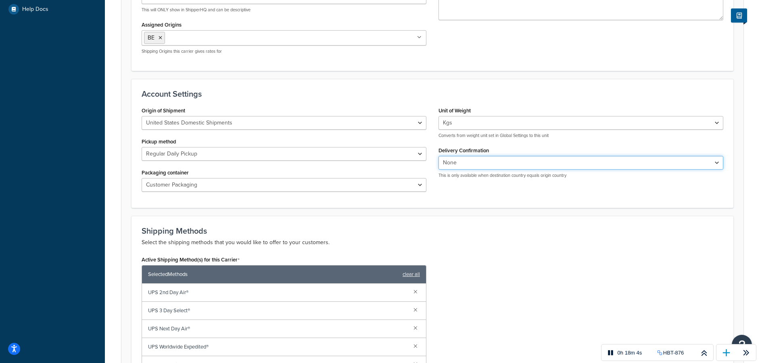
click at [520, 160] on select "None Signature Required Adult Signature Required" at bounding box center [580, 163] width 285 height 14
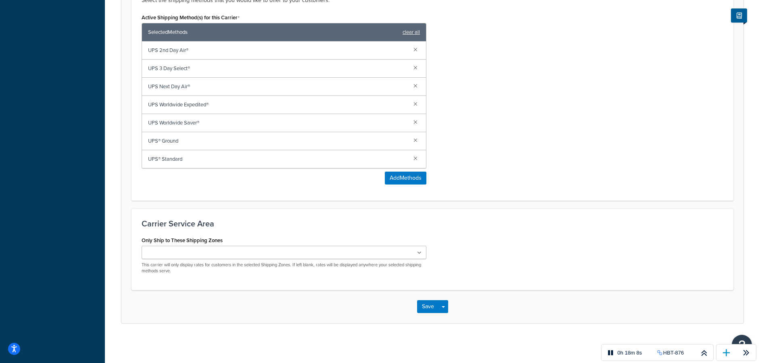
scroll to position [482, 0]
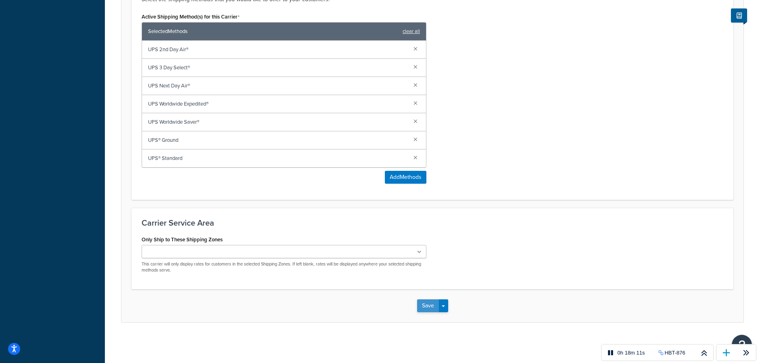
click at [425, 302] on button "Save" at bounding box center [428, 306] width 22 height 13
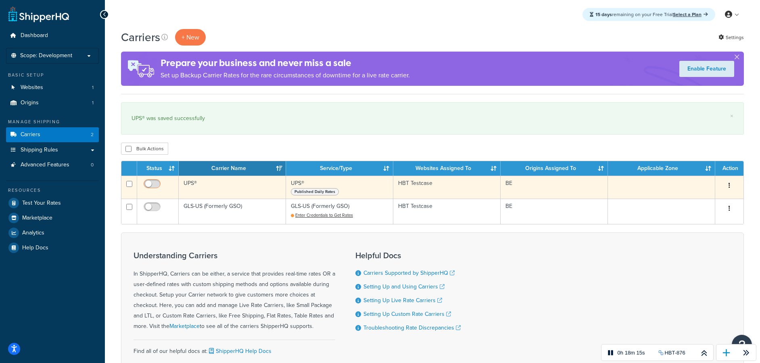
click at [156, 183] on input "checkbox" at bounding box center [153, 186] width 22 height 10
checkbox input "true"
click at [213, 183] on td "UPS®" at bounding box center [232, 187] width 107 height 23
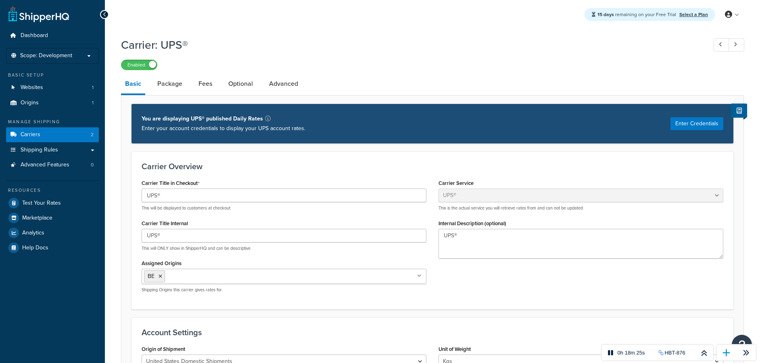
select select "ups"
select select "kg"
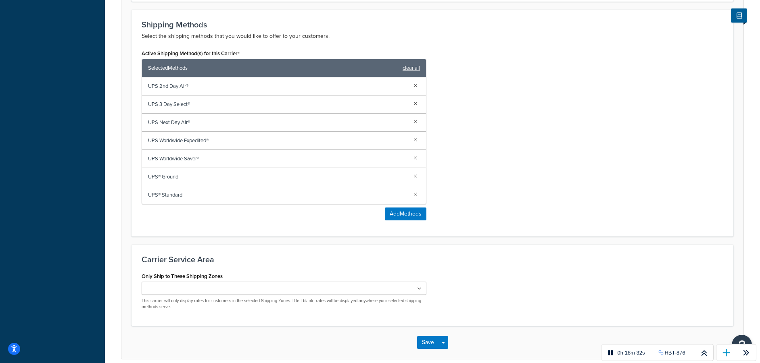
scroll to position [482, 0]
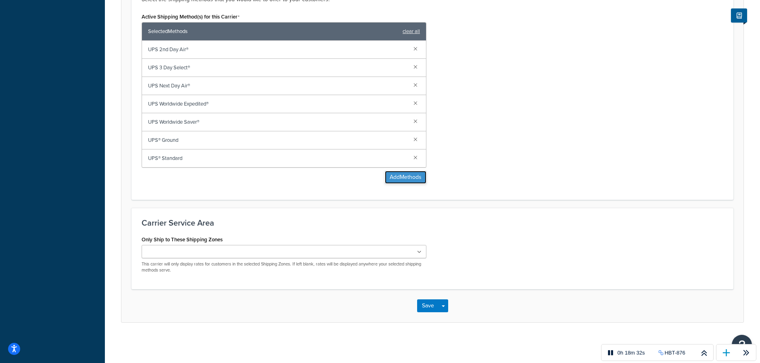
click at [400, 176] on button "Add Methods" at bounding box center [406, 177] width 42 height 13
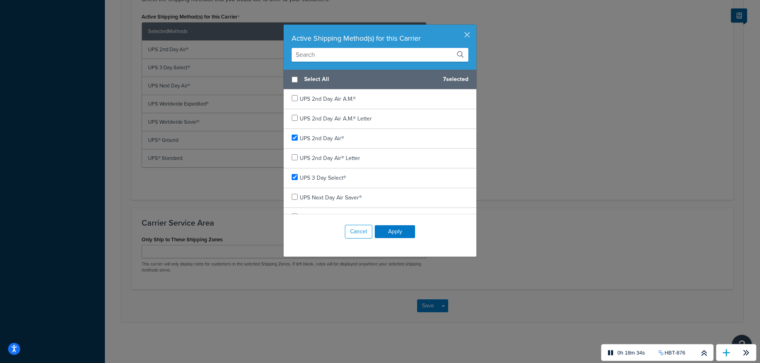
click at [372, 52] on input "text" at bounding box center [380, 55] width 177 height 14
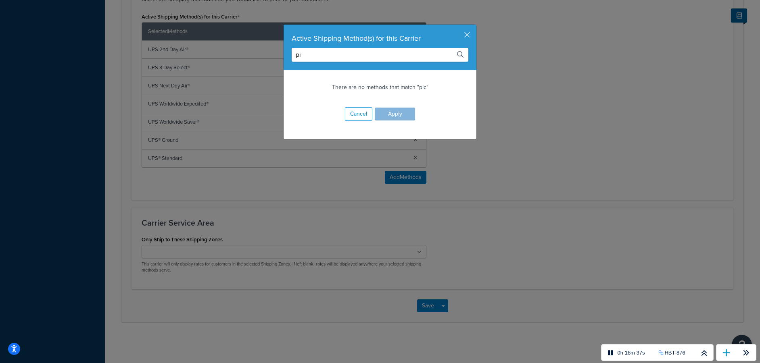
type input "p"
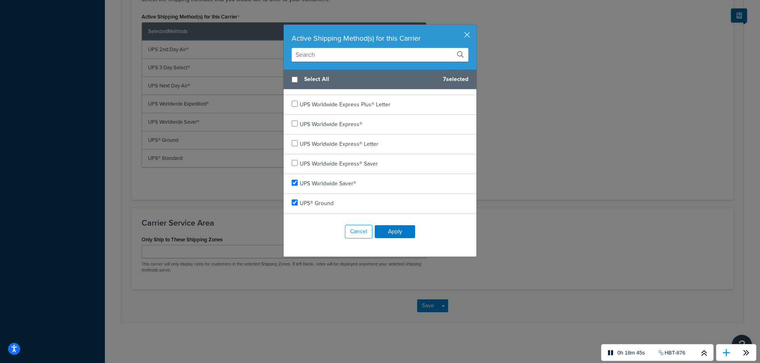
scroll to position [407, 0]
click at [571, 129] on div "Active Shipping Method(s) for this Carrier Select All 7 selected UPS 2nd Day Ai…" at bounding box center [380, 181] width 760 height 363
drag, startPoint x: 463, startPoint y: 32, endPoint x: 472, endPoint y: 34, distance: 9.9
click at [463, 33] on div "Active Shipping Method(s) for this Carrier" at bounding box center [380, 38] width 177 height 11
click at [472, 34] on div "Active Shipping Method(s) for this Carrier" at bounding box center [379, 47] width 193 height 45
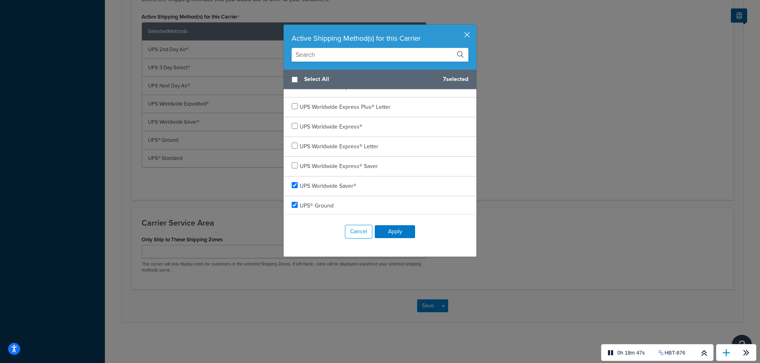
click at [474, 27] on button "button" at bounding box center [475, 26] width 2 height 2
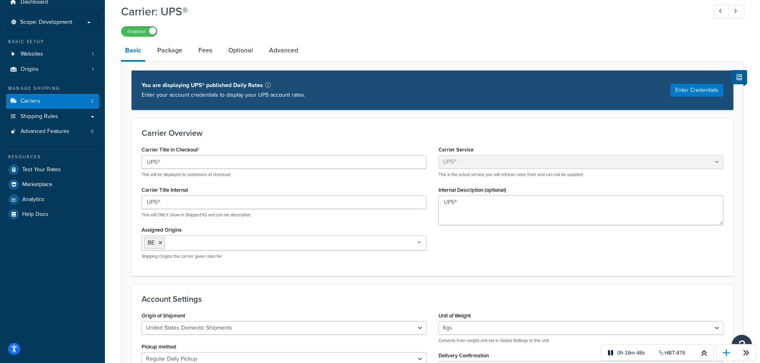
scroll to position [0, 0]
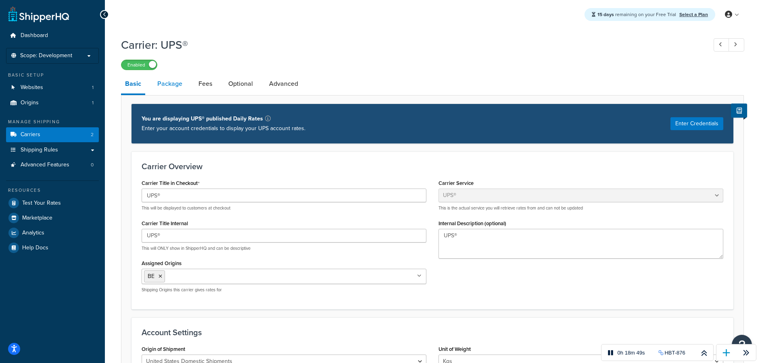
click at [182, 85] on link "Package" at bounding box center [169, 83] width 33 height 19
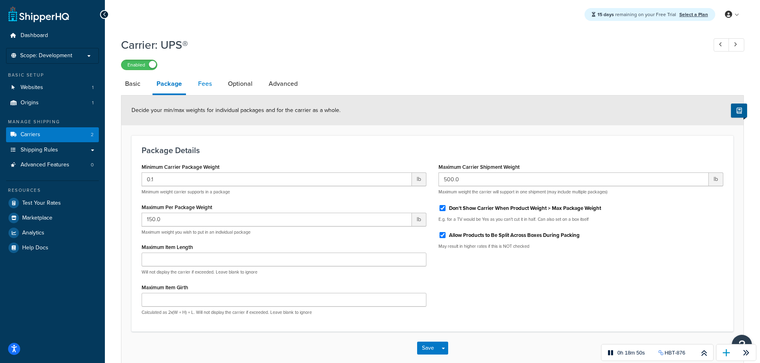
drag, startPoint x: 196, startPoint y: 85, endPoint x: 211, endPoint y: 83, distance: 15.0
click at [196, 85] on link "Fees" at bounding box center [205, 83] width 22 height 19
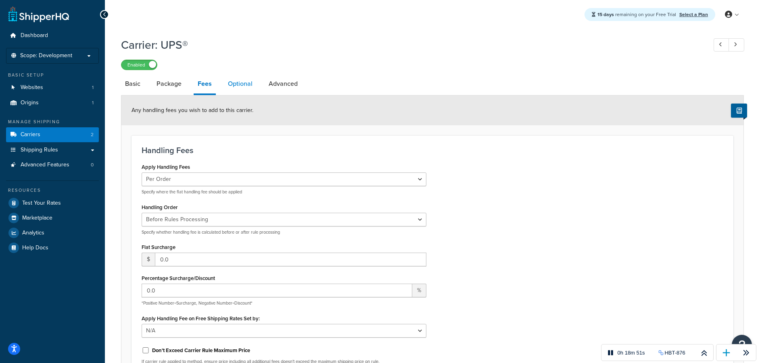
click at [235, 84] on link "Optional" at bounding box center [240, 83] width 33 height 19
select select "business"
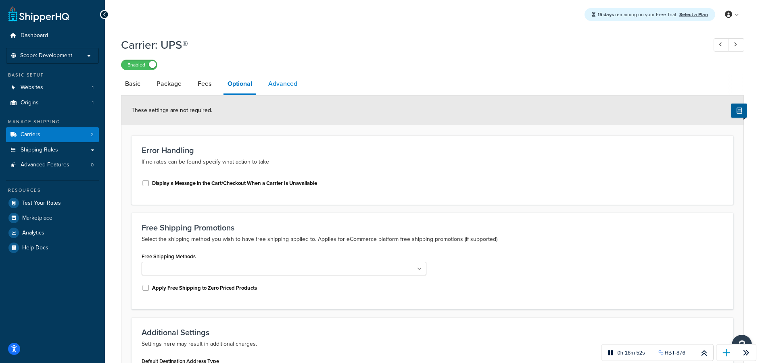
click at [273, 83] on link "Advanced" at bounding box center [282, 83] width 37 height 19
select select "false"
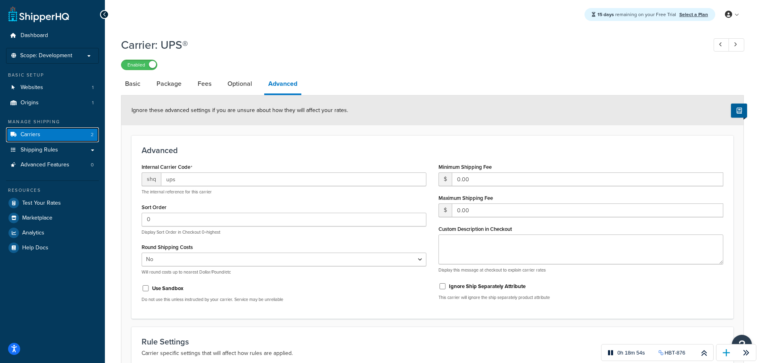
click at [45, 137] on link "Carriers 2" at bounding box center [52, 134] width 93 height 15
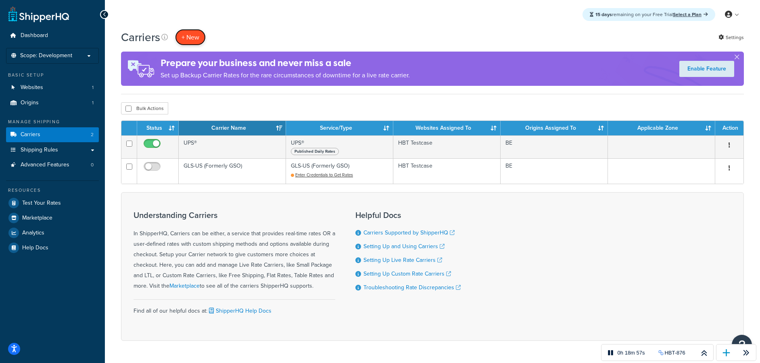
click at [185, 38] on button "+ New" at bounding box center [190, 37] width 31 height 17
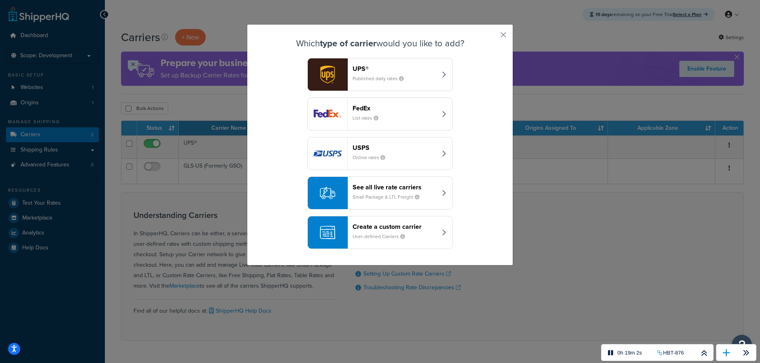
click at [444, 192] on icon "button" at bounding box center [444, 193] width 4 height 6
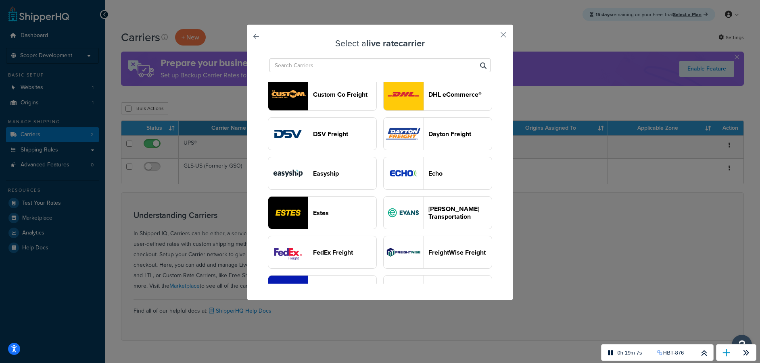
scroll to position [367, 0]
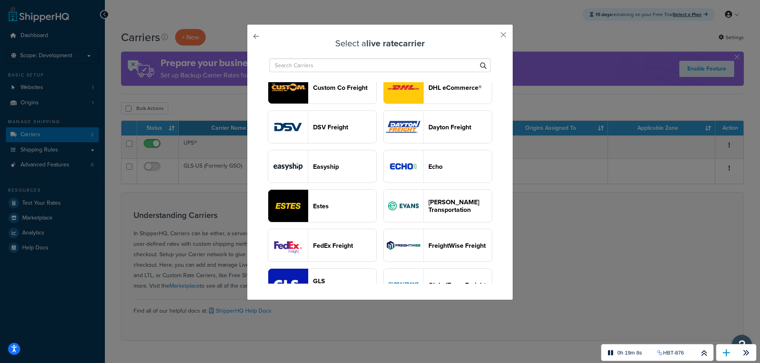
click at [371, 66] on input "text" at bounding box center [379, 65] width 221 height 14
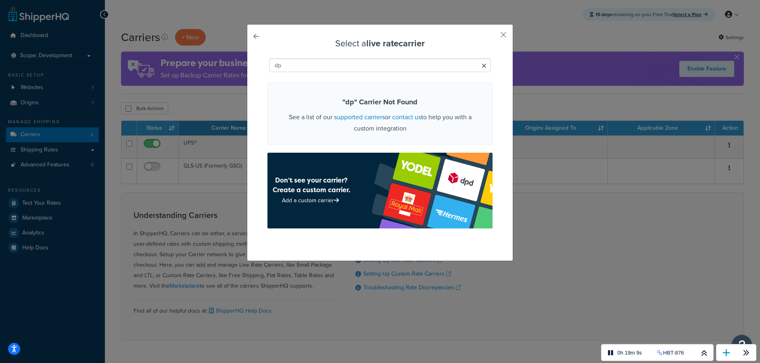
scroll to position [0, 0]
type input "dpd"
click at [499, 33] on div "Select a live rate carrier dpd " dpd " Carrier Not Found See a list of our supp…" at bounding box center [380, 142] width 266 height 237
click at [492, 37] on button "button" at bounding box center [491, 38] width 2 height 2
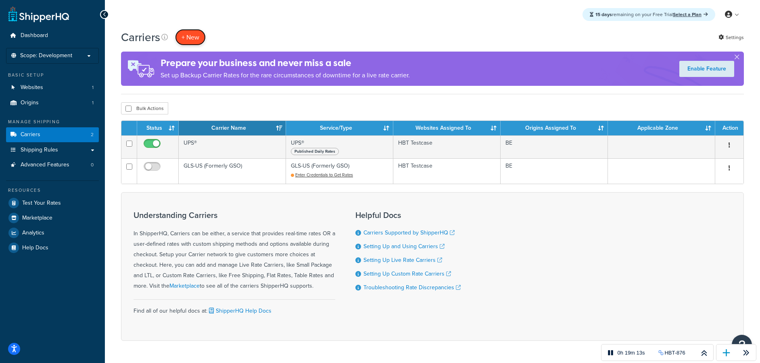
click at [194, 31] on button "+ New" at bounding box center [190, 37] width 31 height 17
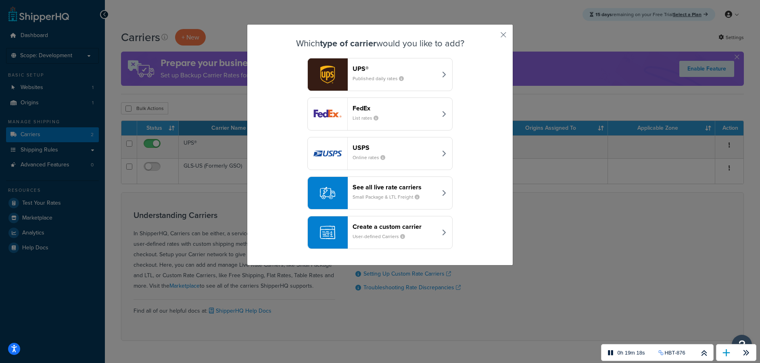
click at [428, 112] on div "FedEx List rates" at bounding box center [394, 113] width 84 height 19
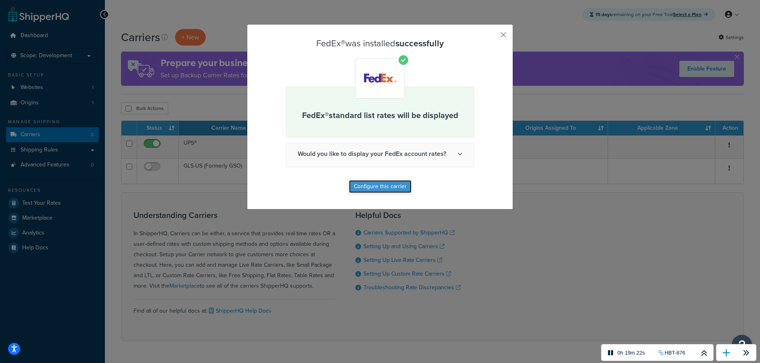
click at [383, 186] on button "Configure this carrier" at bounding box center [380, 186] width 63 height 13
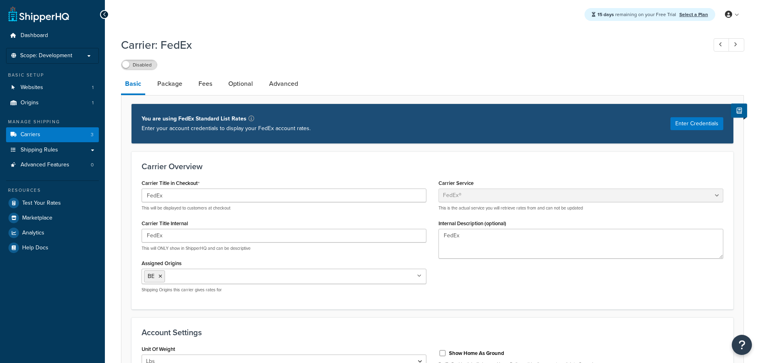
select select "fedEx"
select select "REGULAR_PICKUP"
select select "YOUR_PACKAGING"
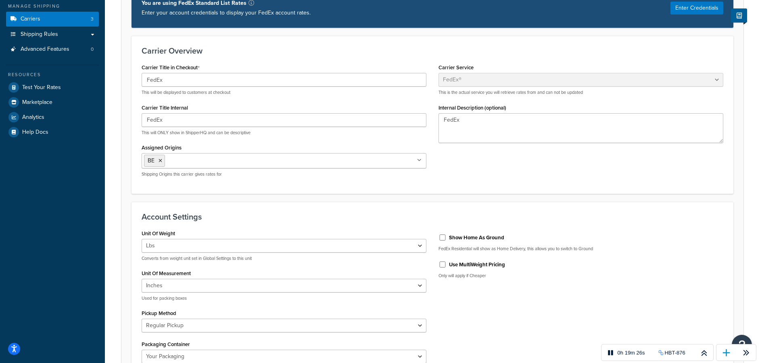
scroll to position [139, 0]
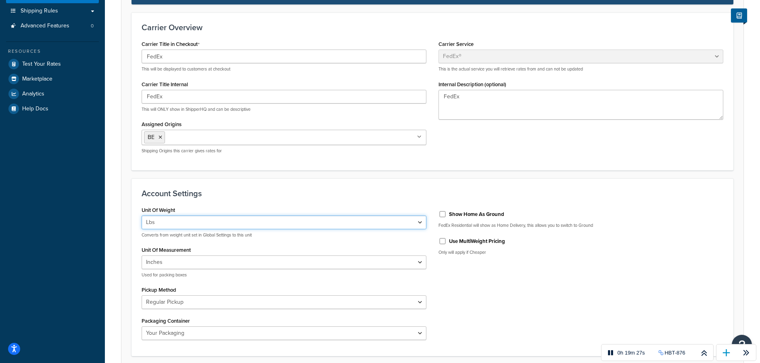
click at [320, 217] on select "Lbs Kgs Convert LBS to KG" at bounding box center [284, 223] width 285 height 14
select select "kg"
click at [142, 216] on select "Lbs Kgs Convert LBS to KG" at bounding box center [284, 223] width 285 height 14
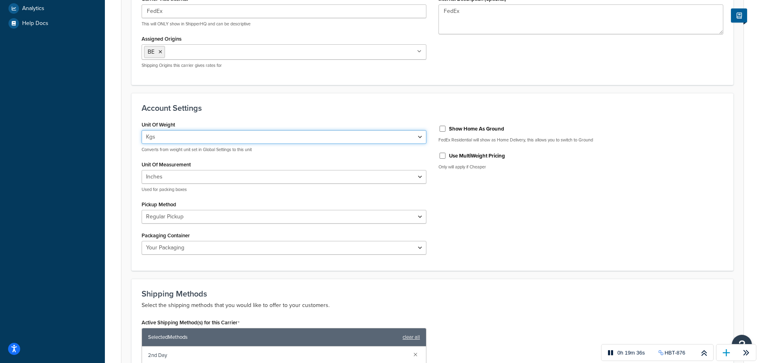
scroll to position [226, 0]
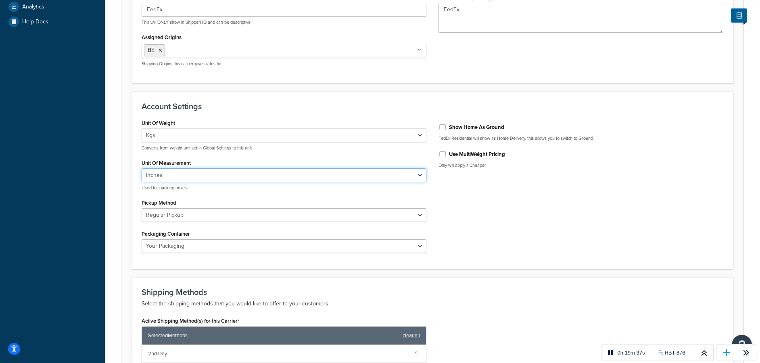
click at [325, 176] on select "Inches Centimetres" at bounding box center [284, 176] width 285 height 14
select select "CM"
click at [142, 169] on select "Inches Centimetres" at bounding box center [284, 176] width 285 height 14
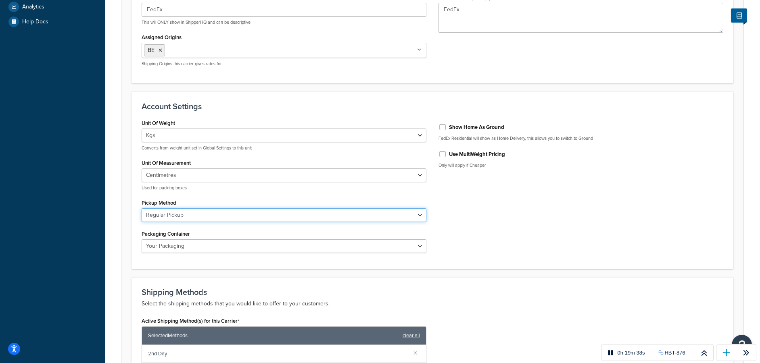
click at [410, 217] on select "Business Service Center Drop Box Regular Pickup Request Courier Station" at bounding box center [284, 215] width 285 height 14
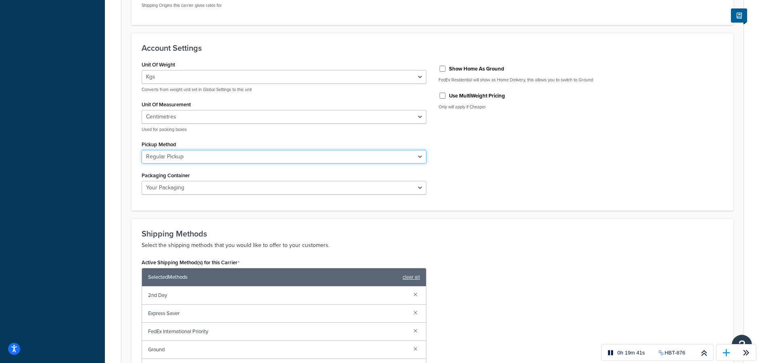
scroll to position [409, 0]
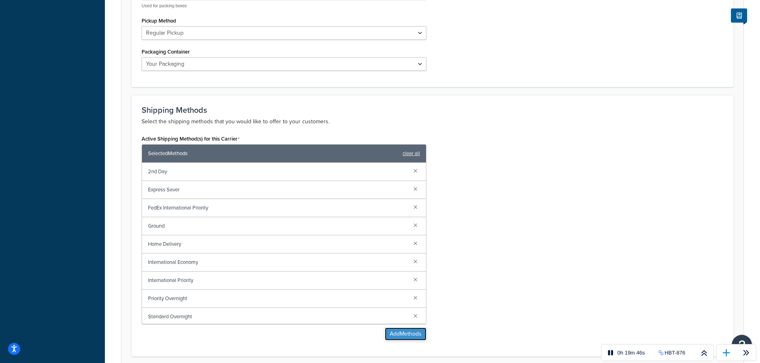
click at [407, 337] on button "Add Methods" at bounding box center [406, 334] width 42 height 13
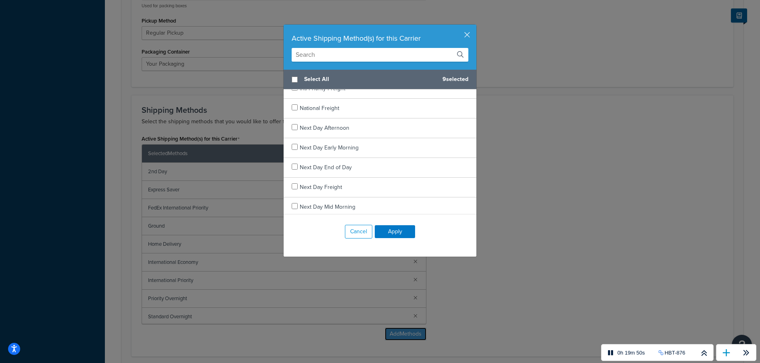
scroll to position [704, 0]
click at [474, 27] on button "button" at bounding box center [475, 26] width 2 height 2
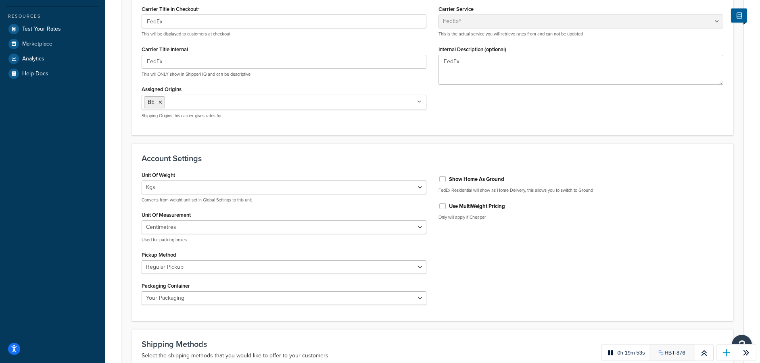
scroll to position [244, 0]
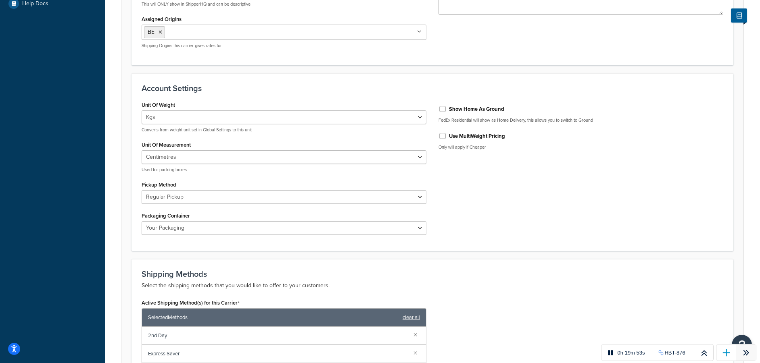
click at [748, 356] on icon at bounding box center [746, 353] width 10 height 10
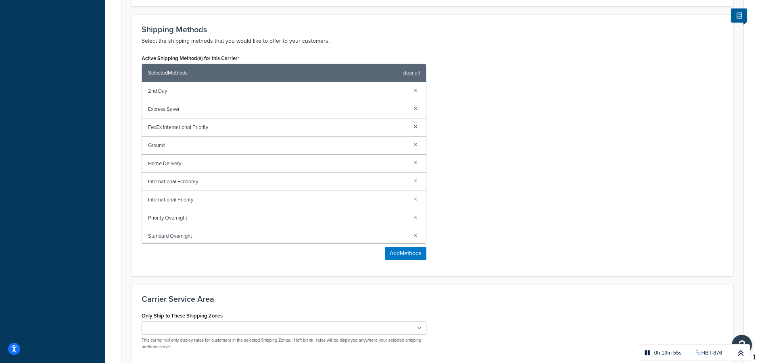
scroll to position [566, 0]
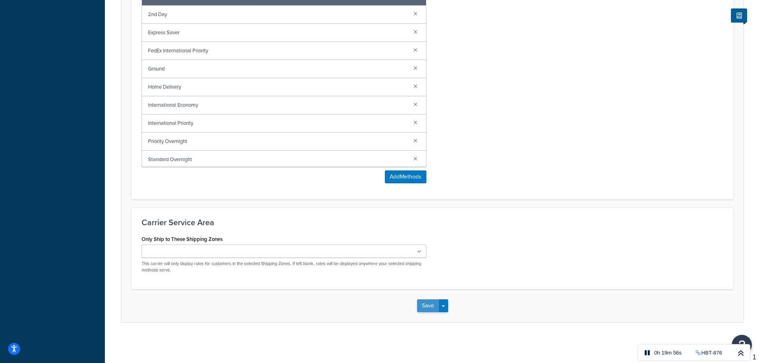
click at [423, 311] on button "Save" at bounding box center [428, 306] width 22 height 13
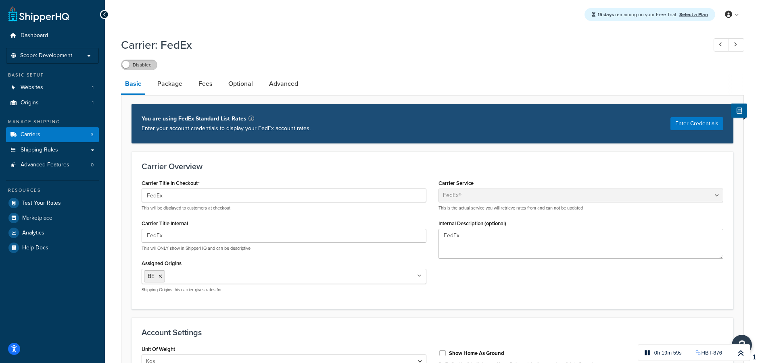
click at [133, 66] on label "Disabled" at bounding box center [138, 65] width 35 height 10
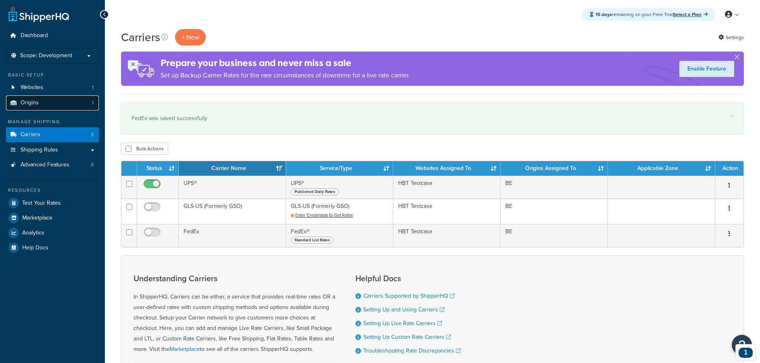
click at [33, 96] on link "Origins 1" at bounding box center [52, 103] width 93 height 15
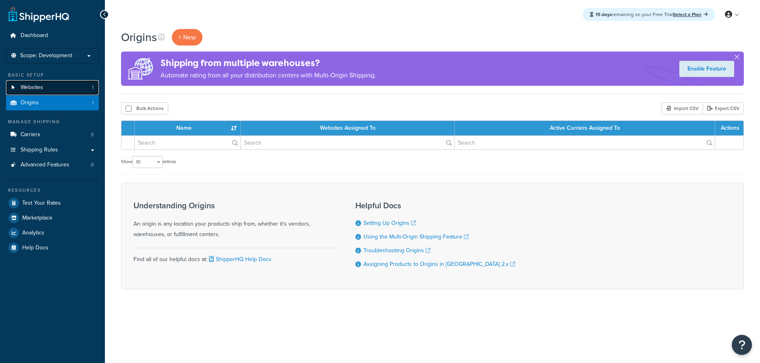
click at [63, 90] on link "Websites 1" at bounding box center [52, 87] width 93 height 15
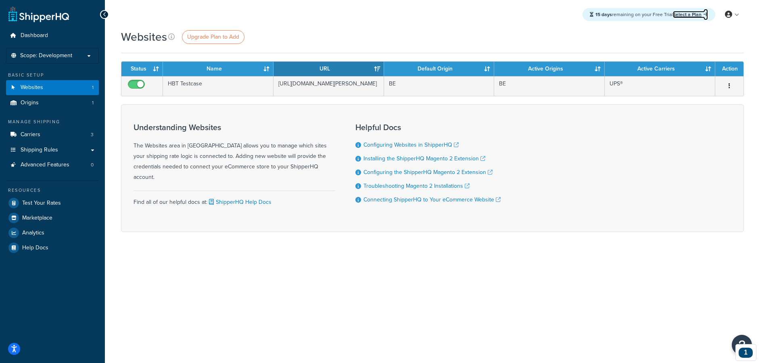
click at [694, 16] on link "Select a Plan" at bounding box center [690, 14] width 35 height 7
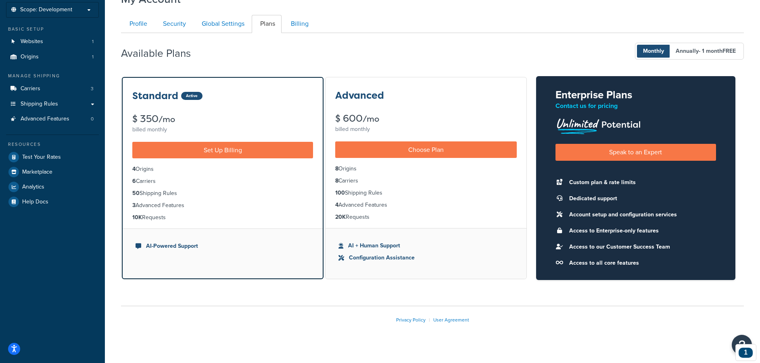
scroll to position [41, 0]
